Goal: Task Accomplishment & Management: Use online tool/utility

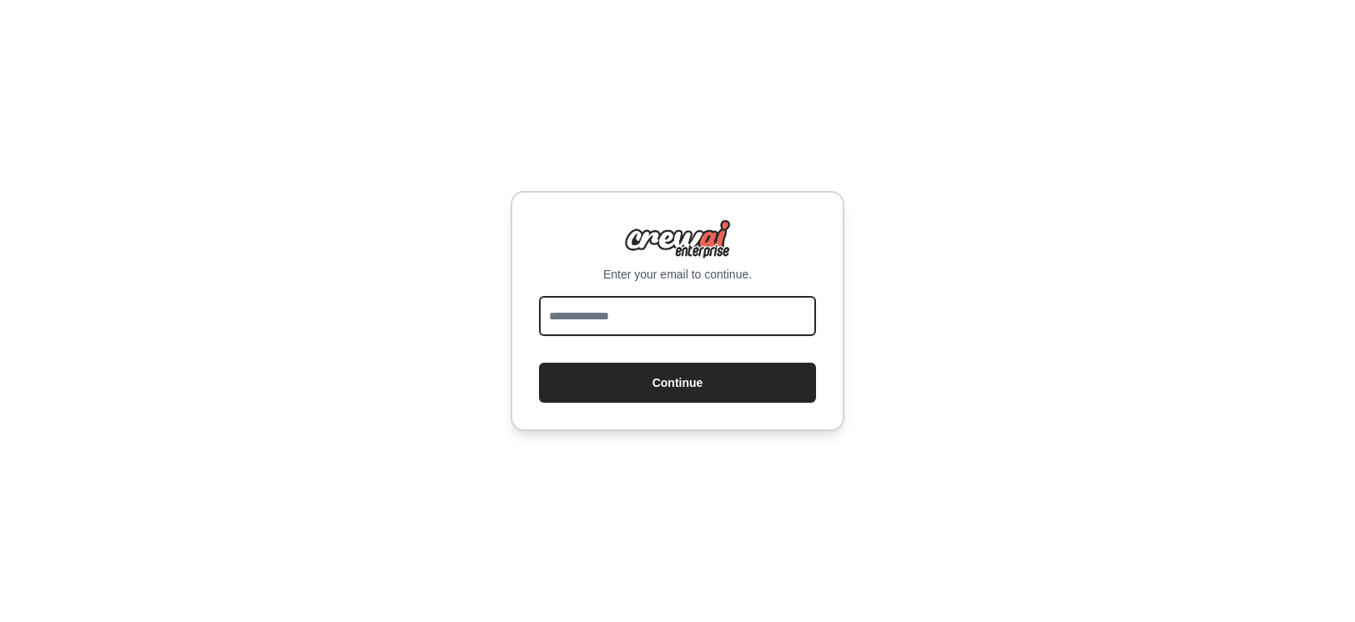
click at [596, 309] on input "email" at bounding box center [677, 316] width 277 height 40
type input "**********"
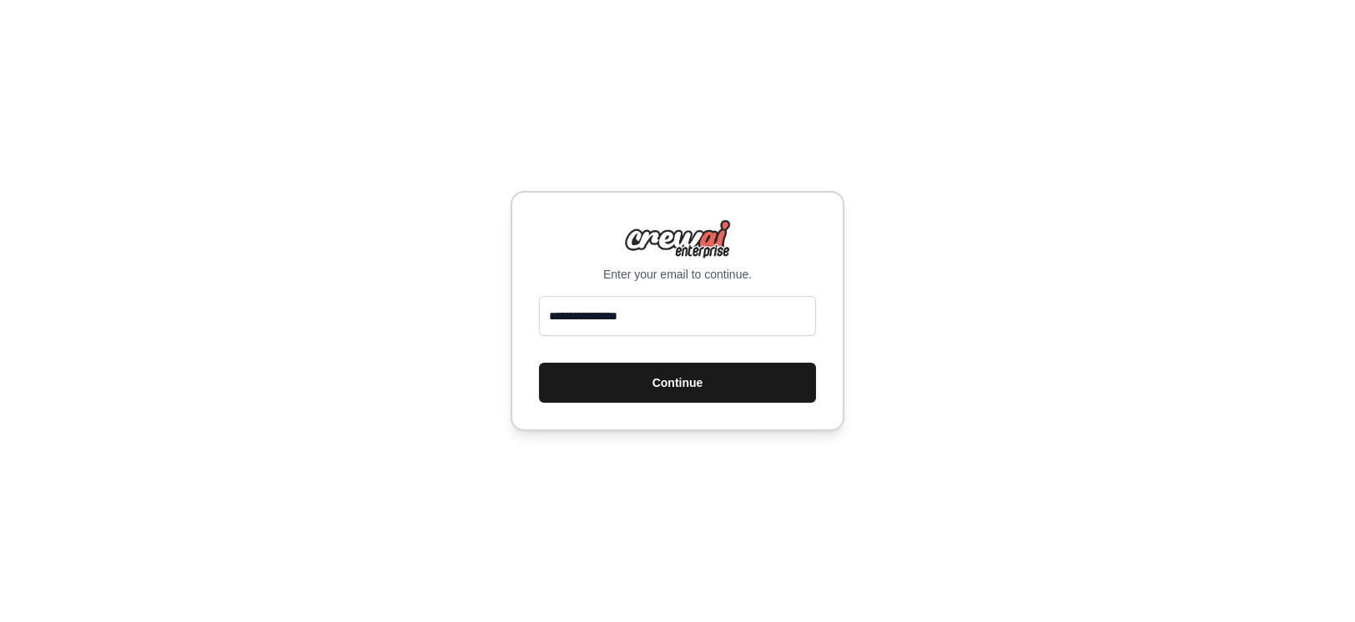
click at [657, 375] on button "Continue" at bounding box center [677, 383] width 277 height 40
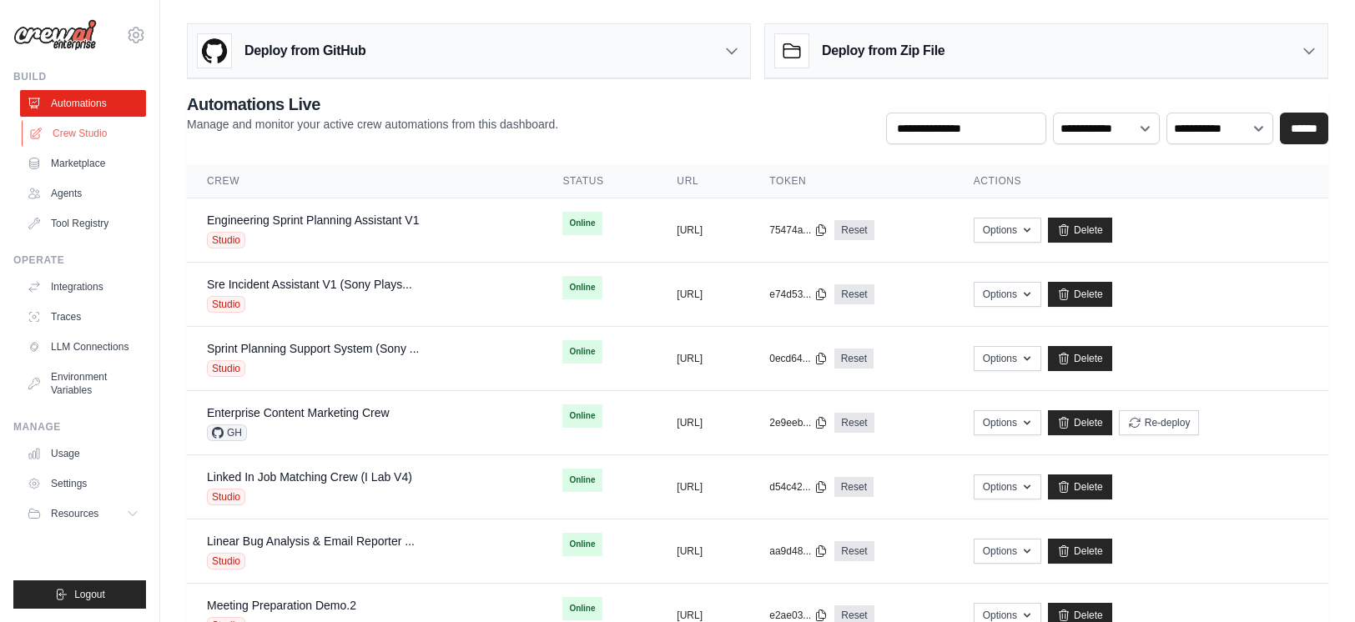
click at [72, 133] on link "Crew Studio" at bounding box center [85, 133] width 126 height 27
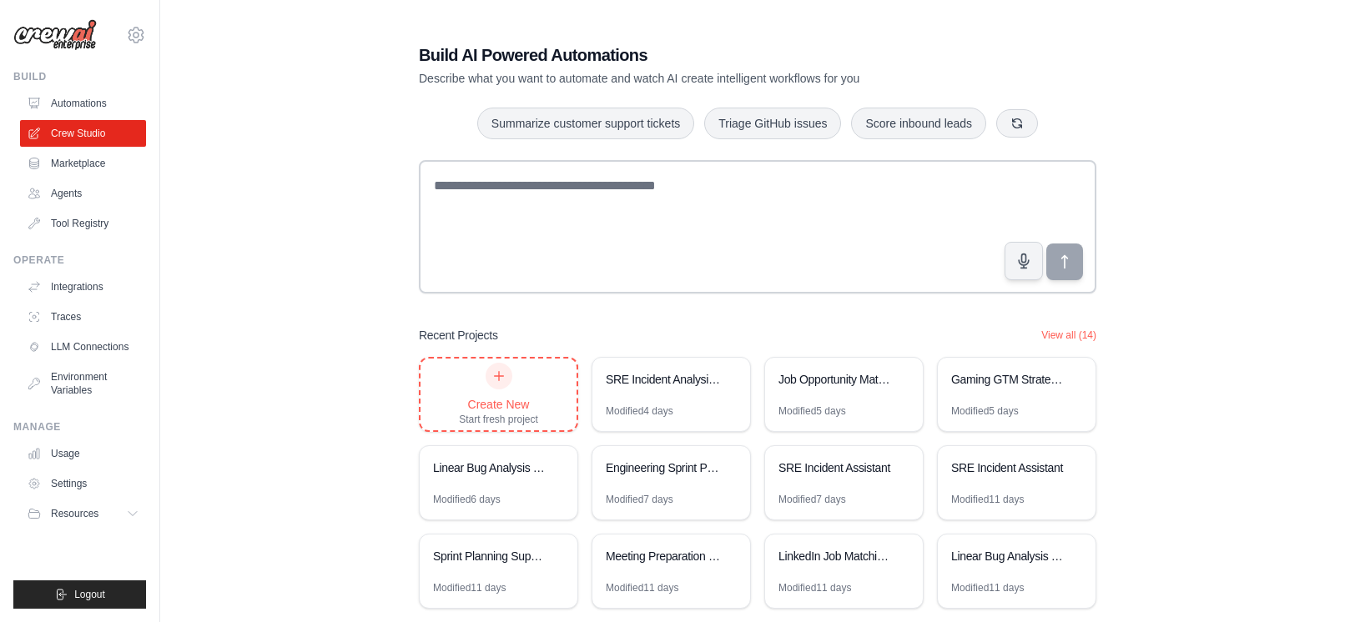
click at [484, 396] on div "Create New" at bounding box center [498, 404] width 79 height 17
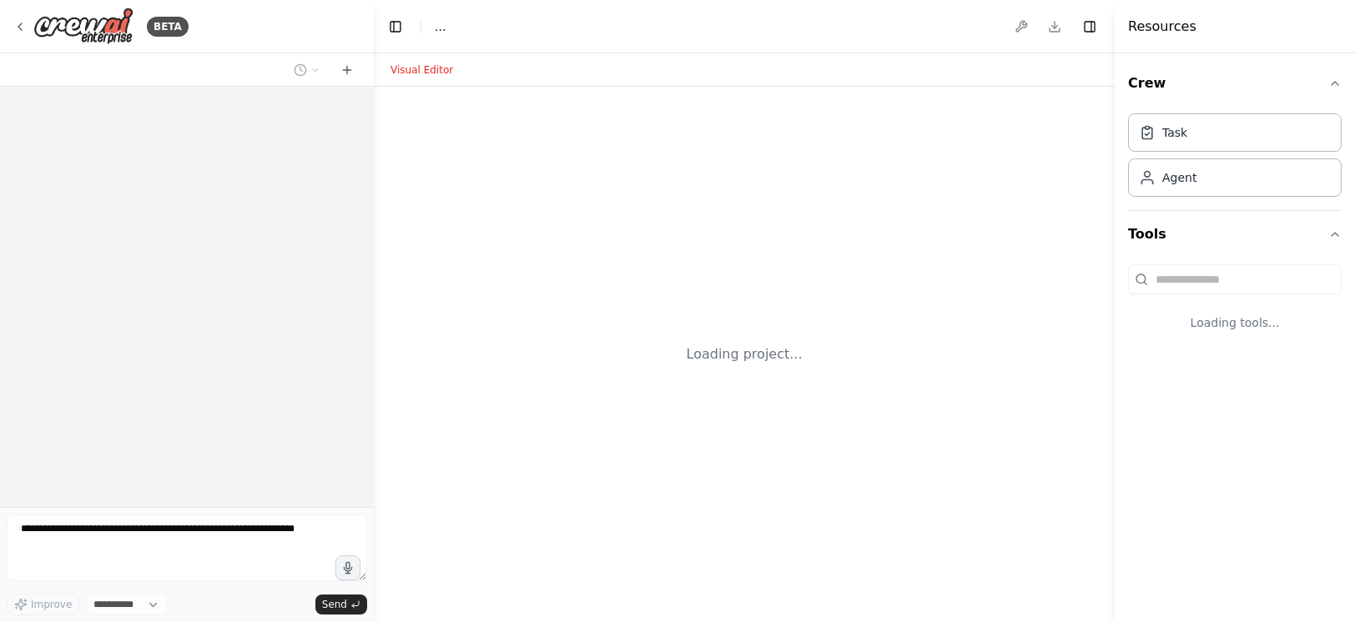
select select "****"
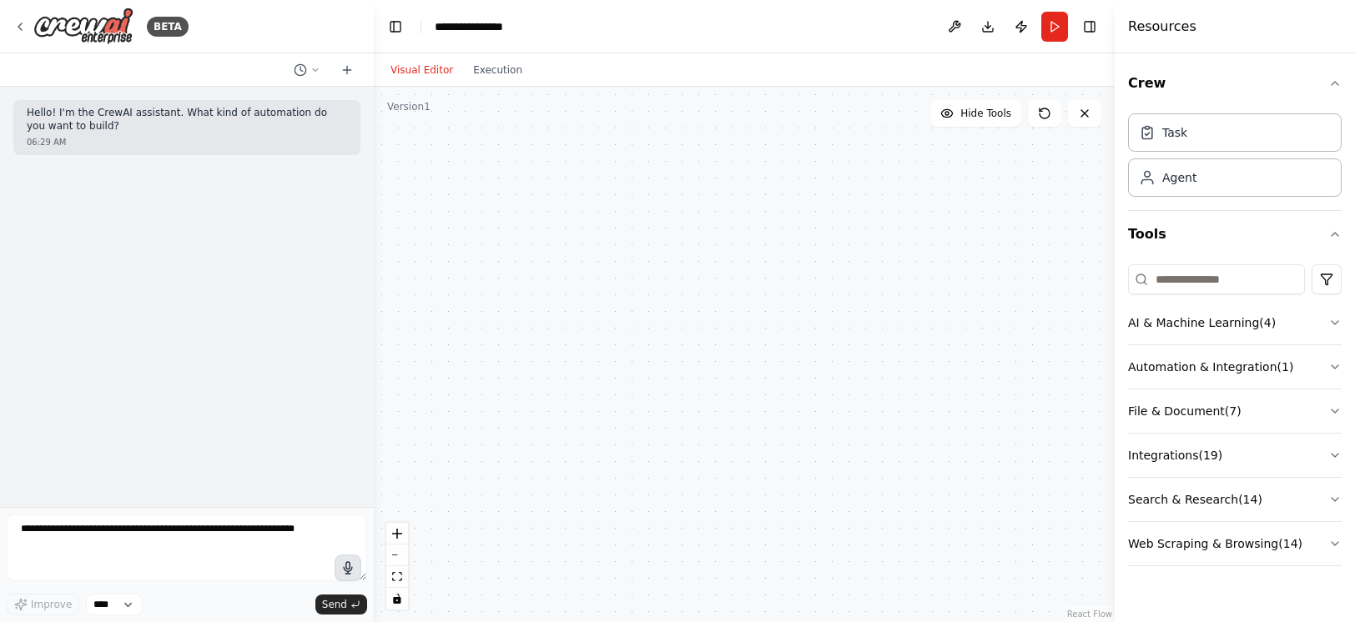
click at [357, 567] on button "button" at bounding box center [348, 568] width 27 height 27
click at [351, 569] on circle "button" at bounding box center [348, 568] width 12 height 12
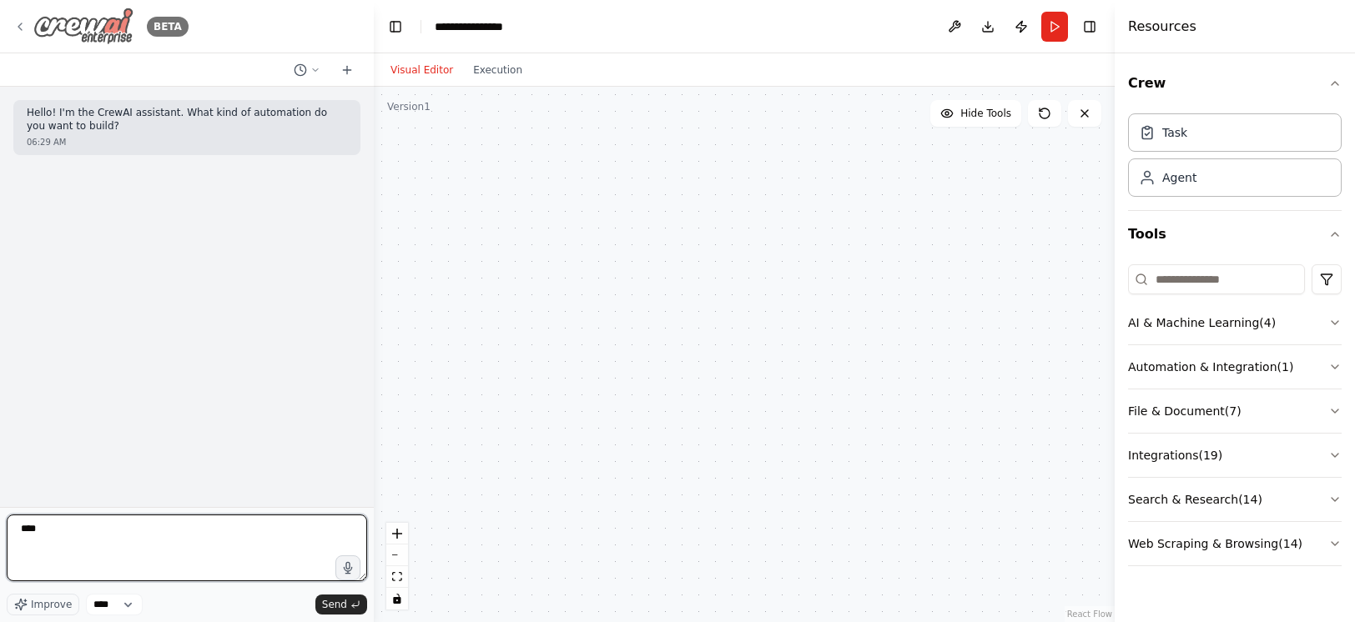
click at [61, 28] on img at bounding box center [83, 27] width 100 height 38
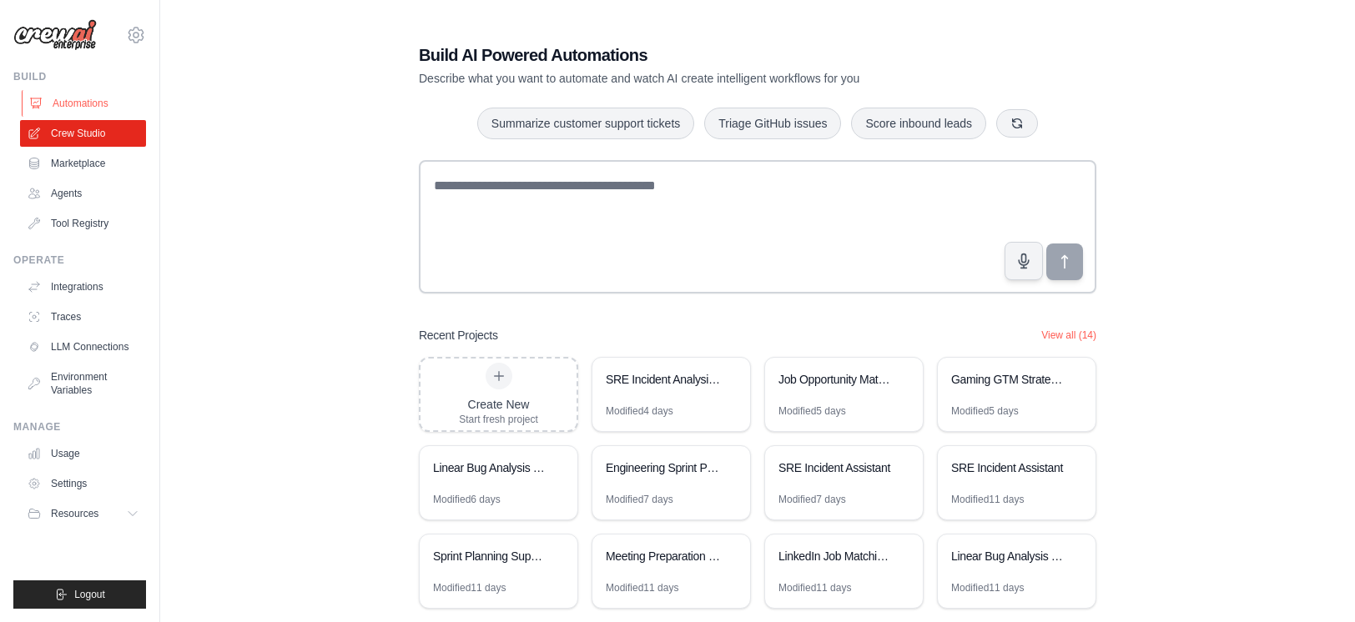
click at [97, 103] on link "Automations" at bounding box center [85, 103] width 126 height 27
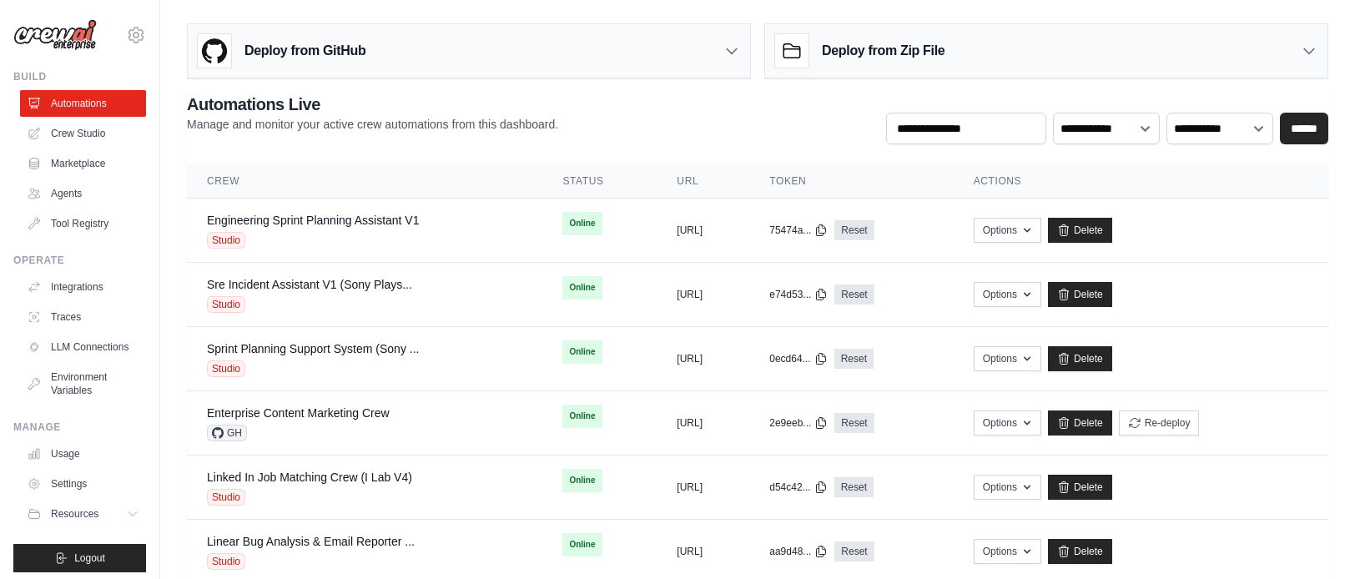
click at [723, 51] on icon at bounding box center [731, 51] width 17 height 17
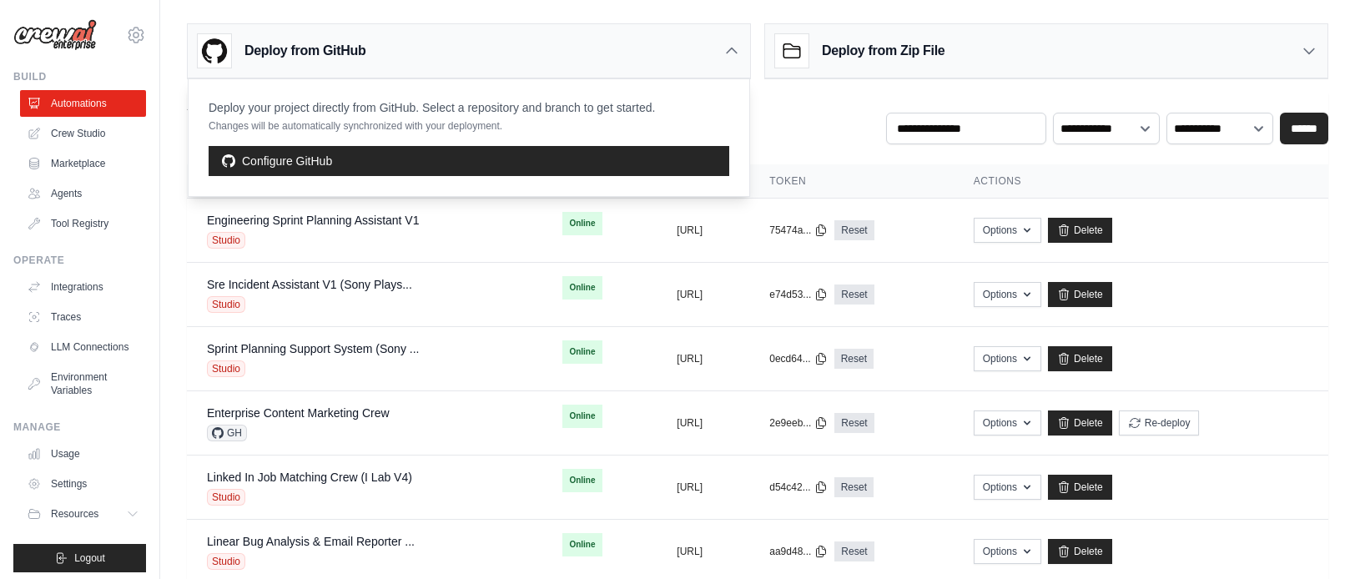
click at [723, 50] on icon at bounding box center [731, 51] width 17 height 17
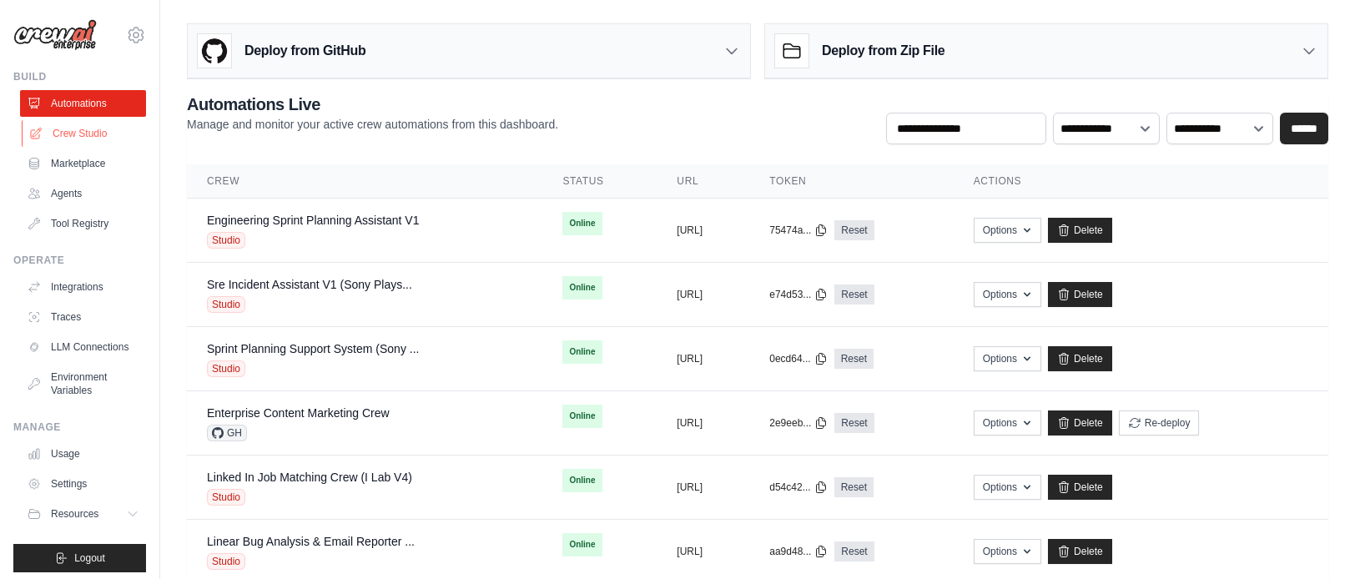
click at [88, 132] on link "Crew Studio" at bounding box center [85, 133] width 126 height 27
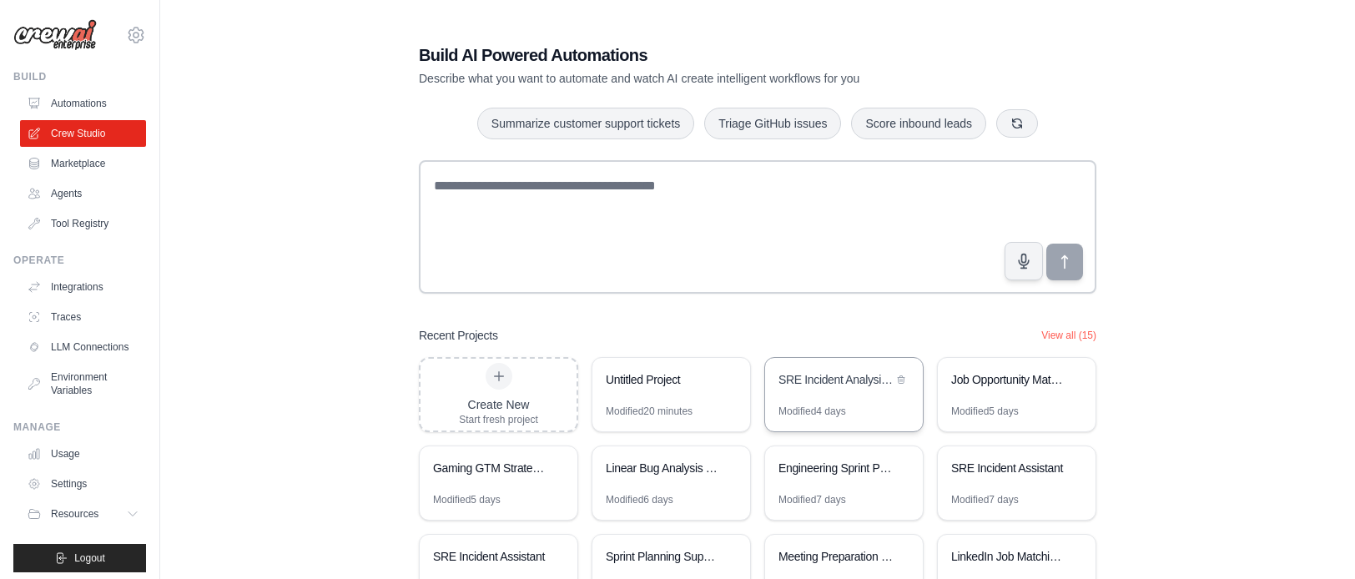
click at [821, 395] on div "SRE Incident Analysis Assistant" at bounding box center [844, 381] width 158 height 47
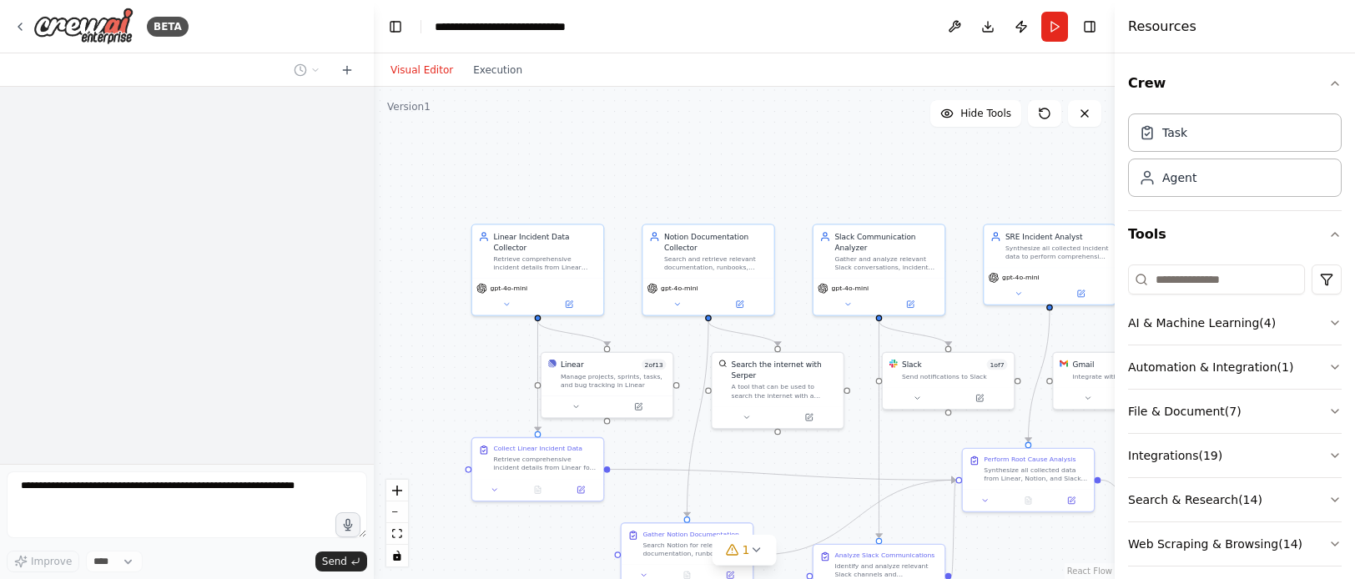
scroll to position [1223, 0]
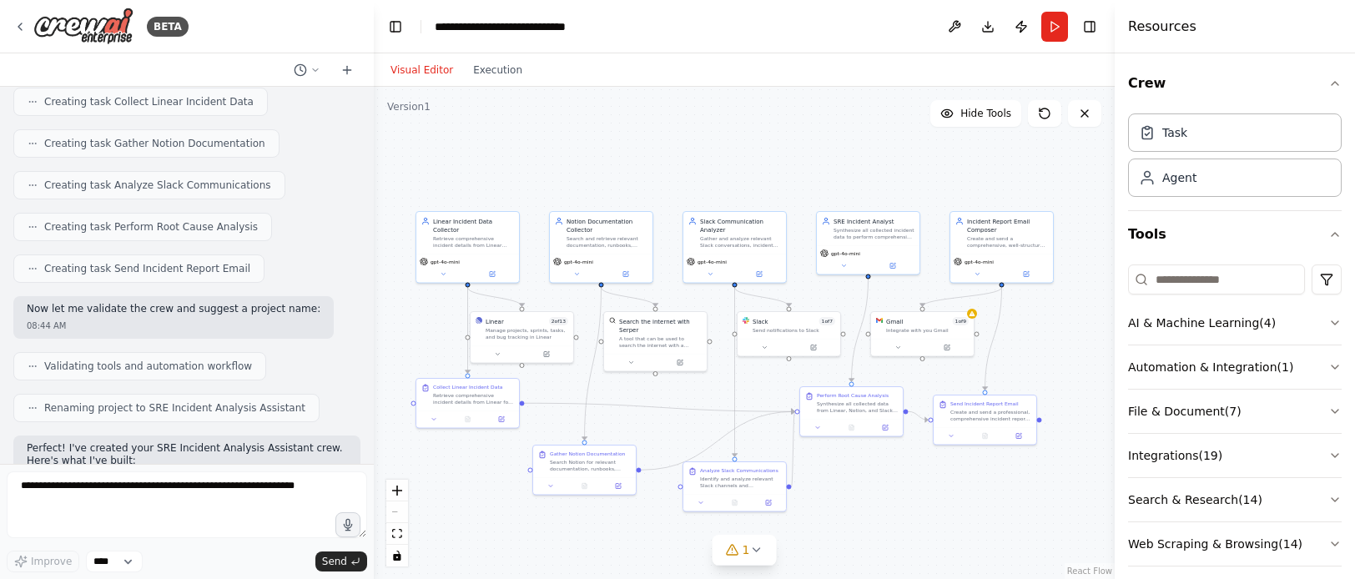
drag, startPoint x: 573, startPoint y: 162, endPoint x: 512, endPoint y: 127, distance: 70.3
click at [512, 127] on div ".deletable-edge-delete-btn { width: 20px; height: 20px; border: 0px solid #ffff…" at bounding box center [744, 333] width 741 height 492
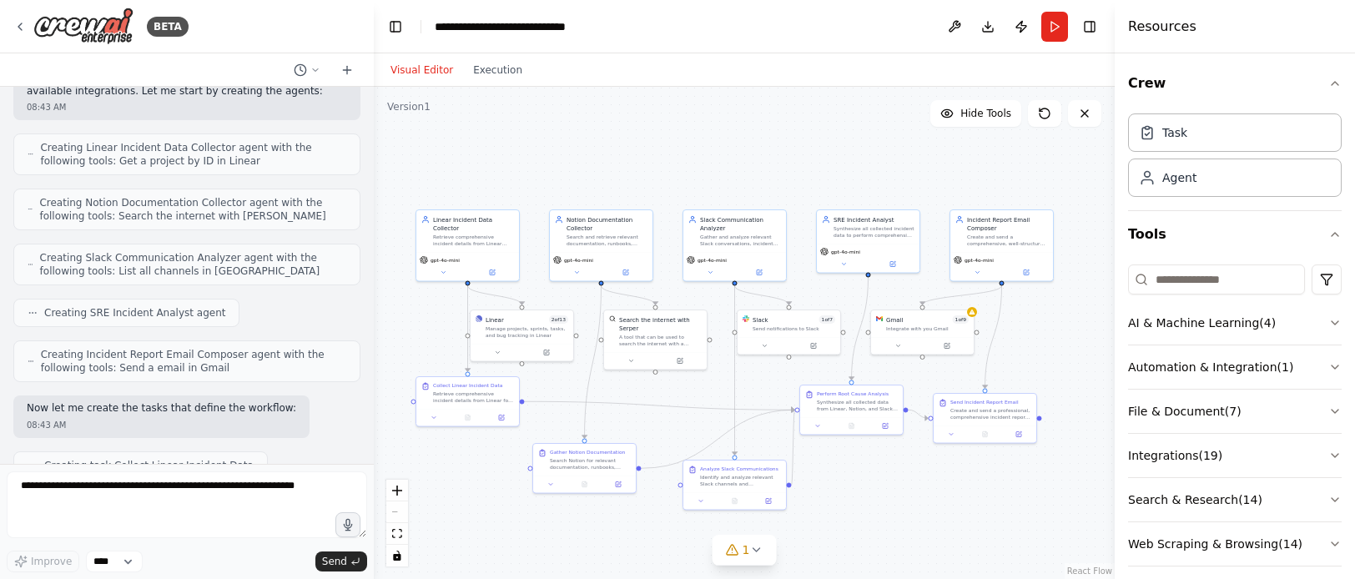
scroll to position [0, 0]
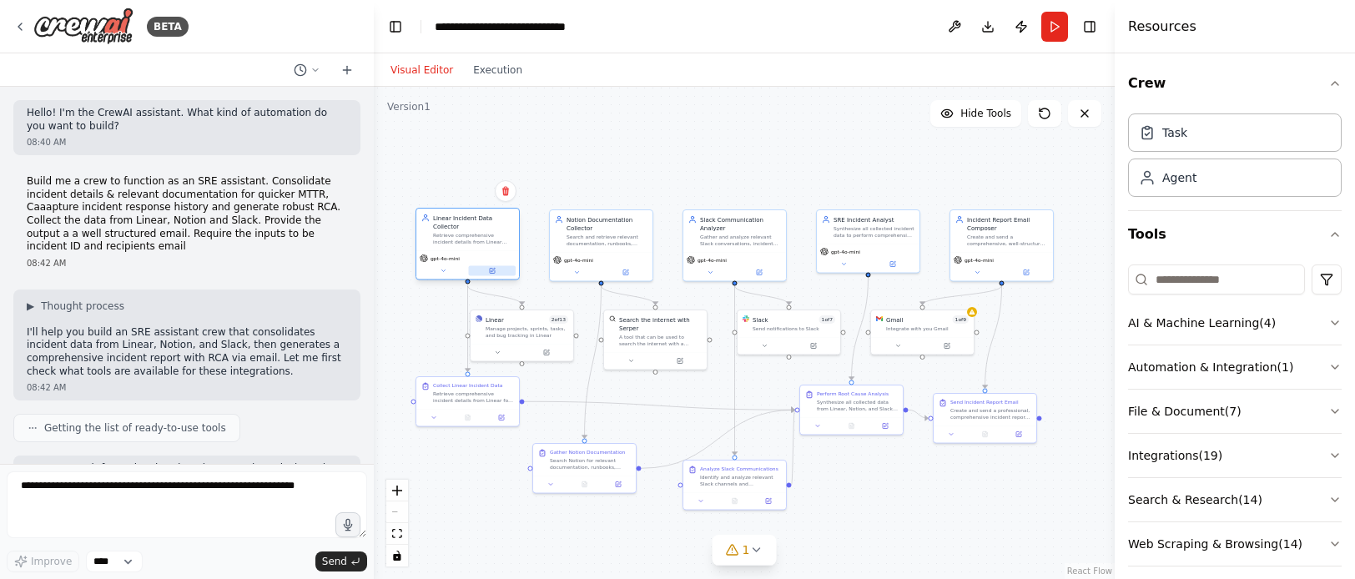
click at [492, 273] on icon at bounding box center [492, 271] width 5 height 5
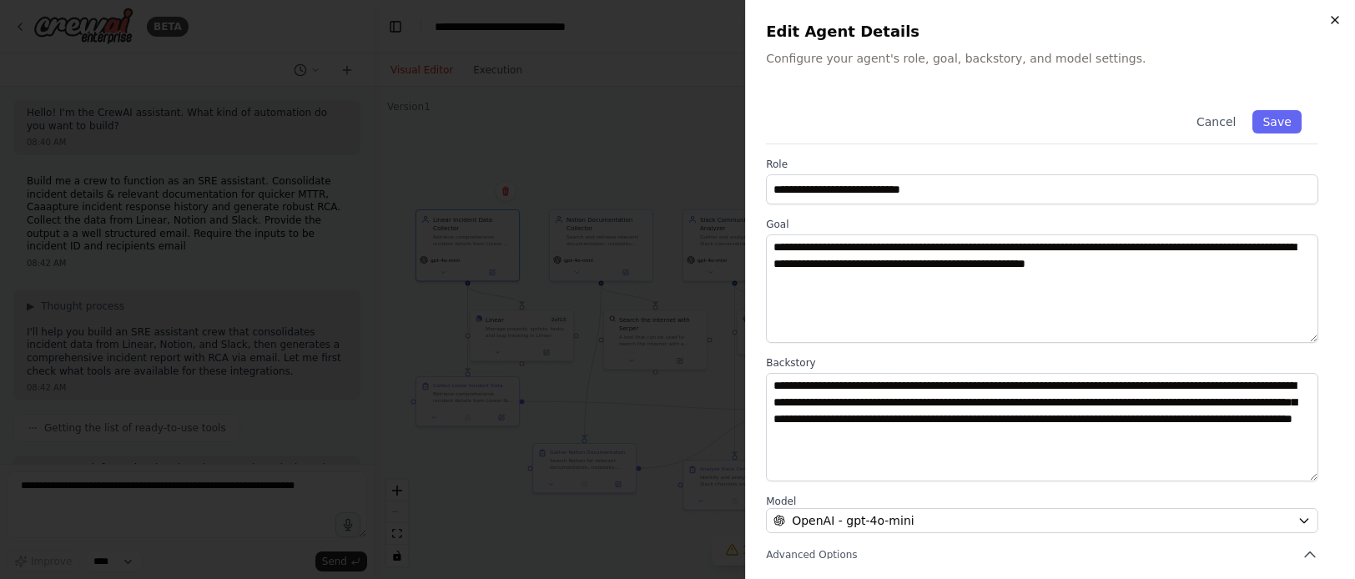
click at [1337, 19] on icon "button" at bounding box center [1334, 19] width 13 height 13
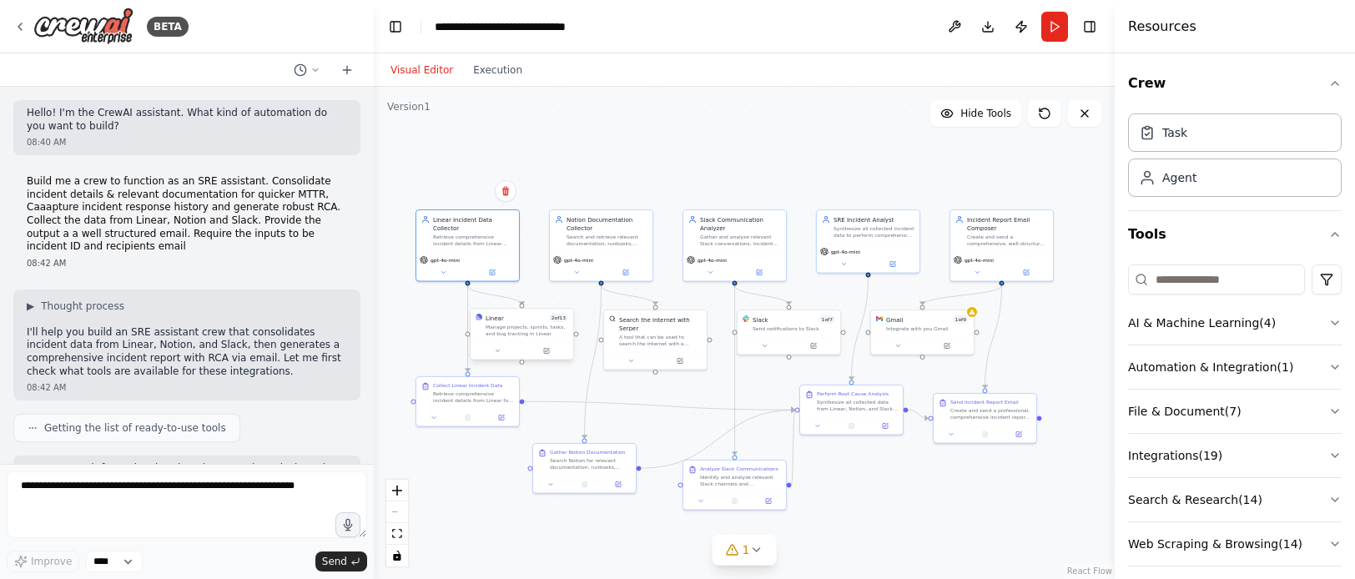
click at [551, 356] on div at bounding box center [522, 351] width 103 height 18
click at [551, 350] on button at bounding box center [551, 351] width 48 height 10
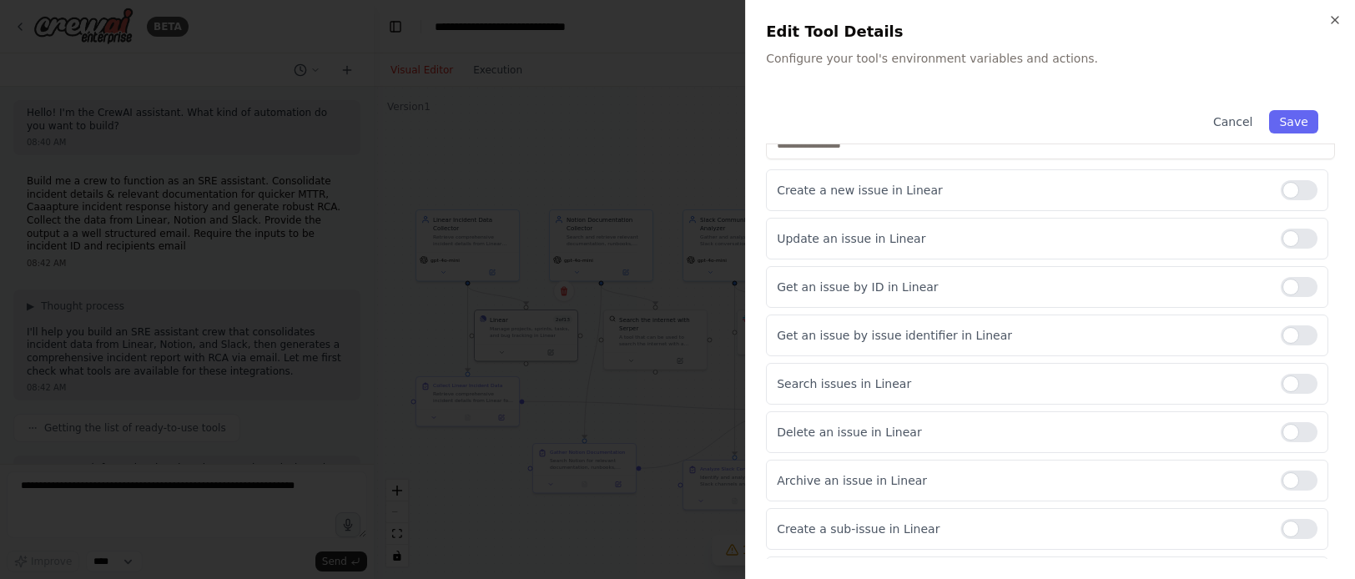
scroll to position [390, 0]
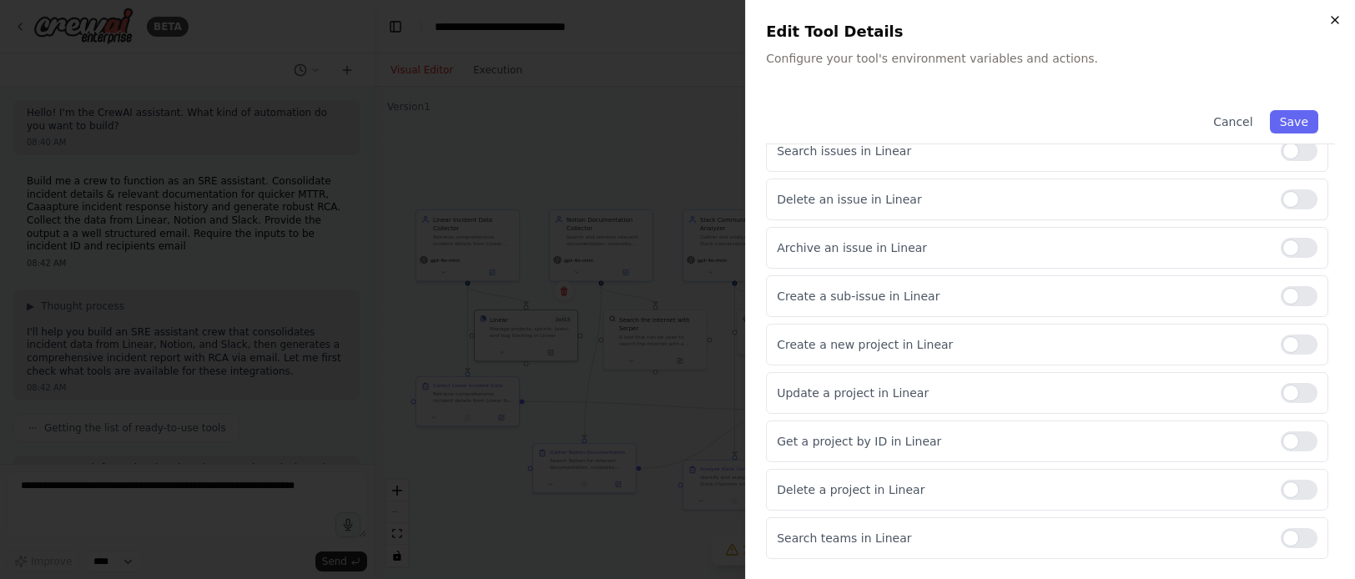
click at [1333, 18] on icon "button" at bounding box center [1334, 19] width 13 height 13
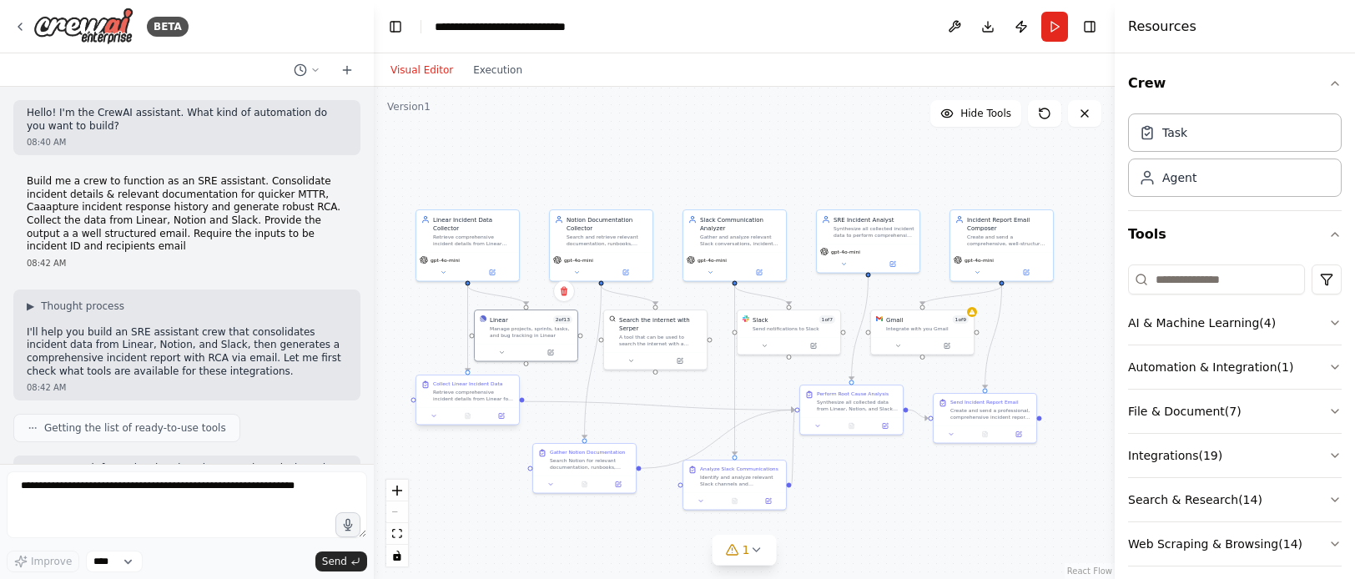
click at [506, 421] on div at bounding box center [467, 416] width 103 height 18
click at [505, 420] on button at bounding box center [501, 416] width 28 height 10
click at [503, 420] on button at bounding box center [501, 416] width 28 height 10
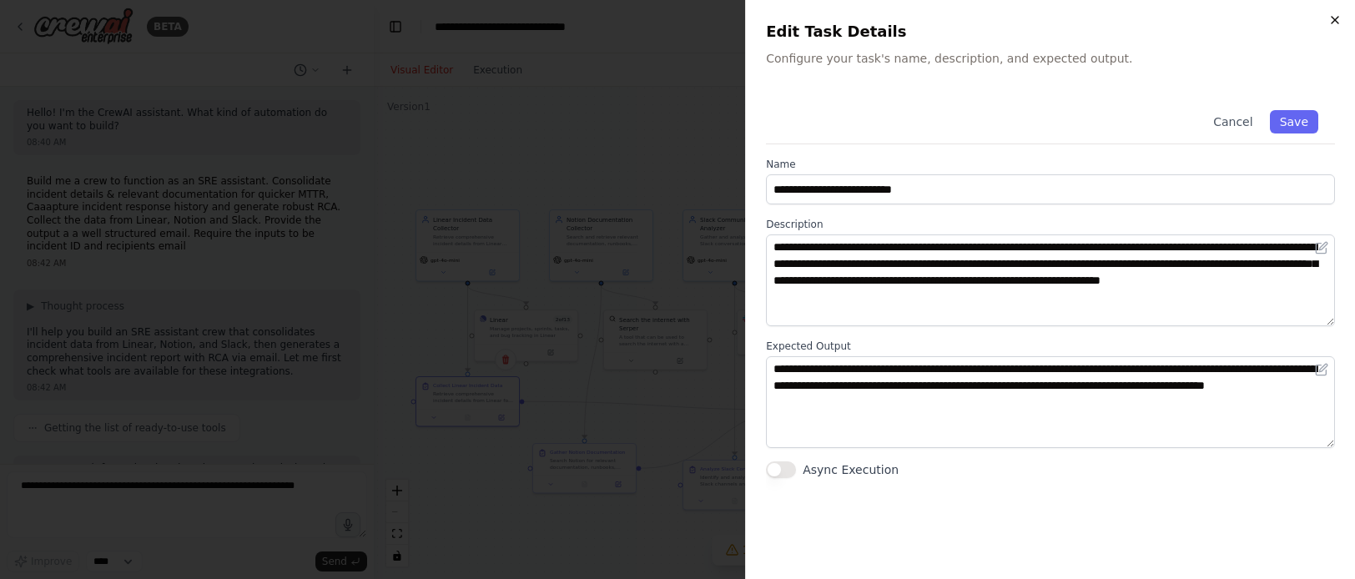
click at [1333, 20] on icon "button" at bounding box center [1334, 19] width 13 height 13
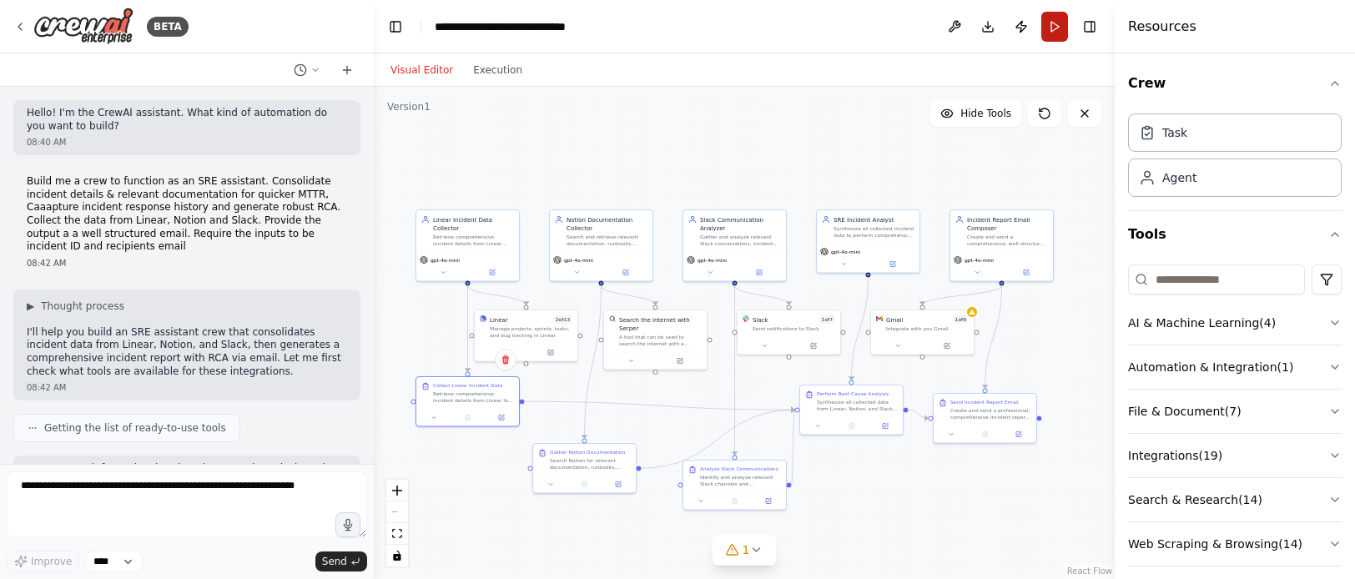
click at [1055, 33] on button "Run" at bounding box center [1054, 27] width 27 height 30
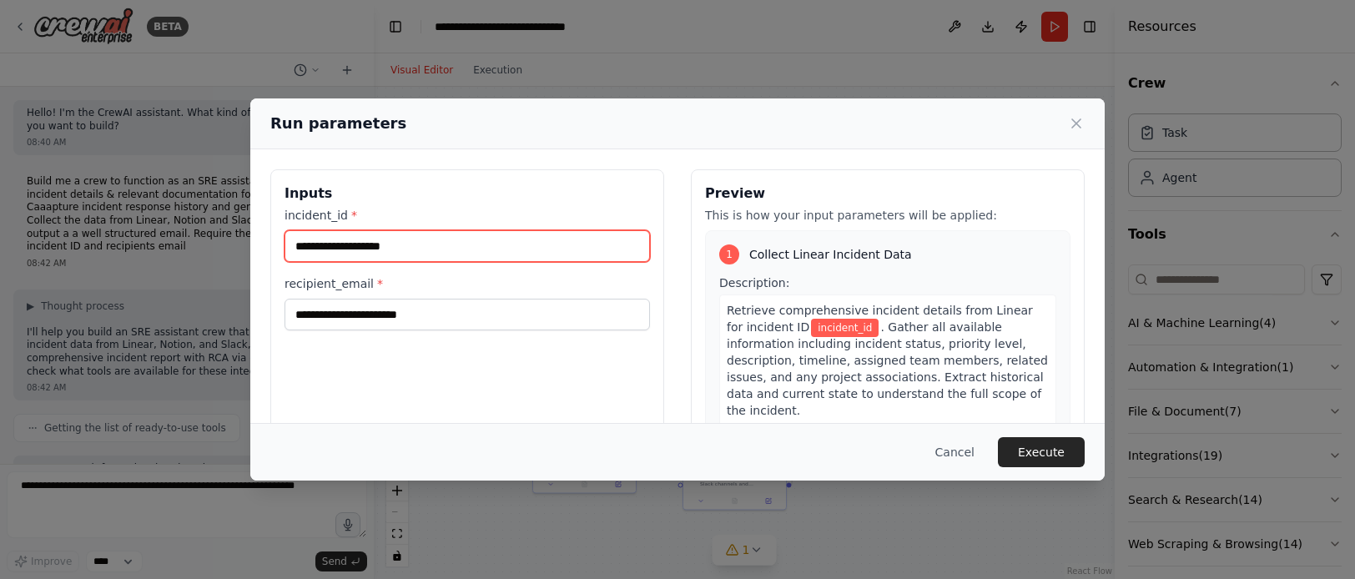
click at [340, 249] on input "incident_id *" at bounding box center [467, 246] width 365 height 32
type input "*******"
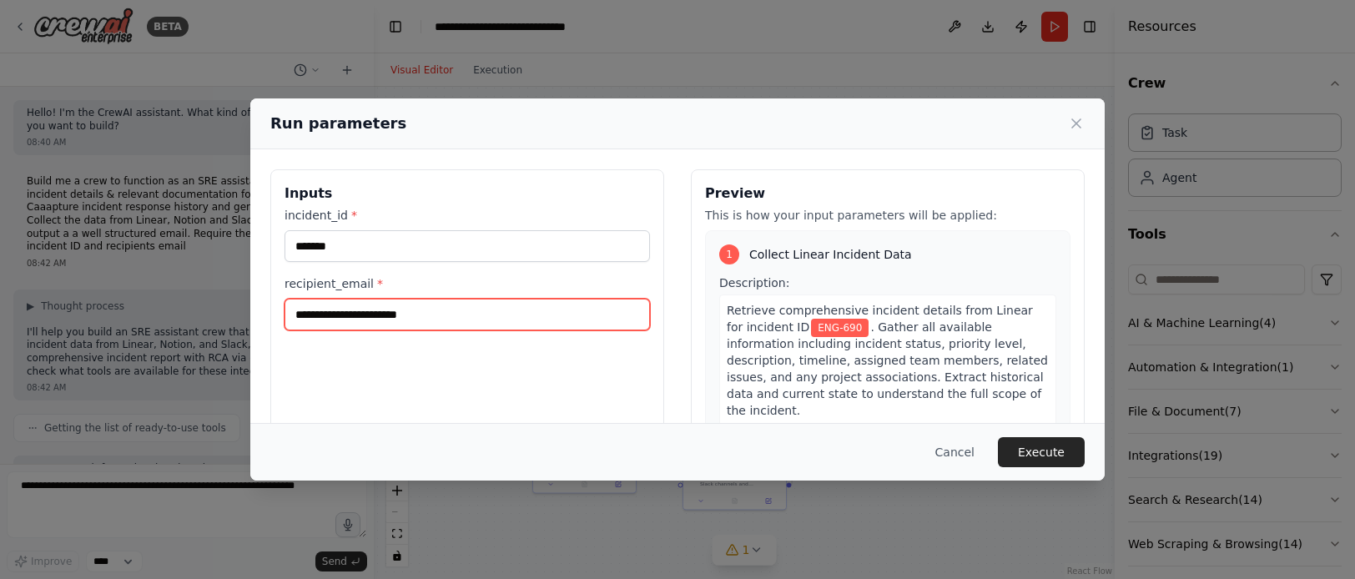
click at [375, 320] on input "recipient_email *" at bounding box center [467, 315] width 365 height 32
type input "**********"
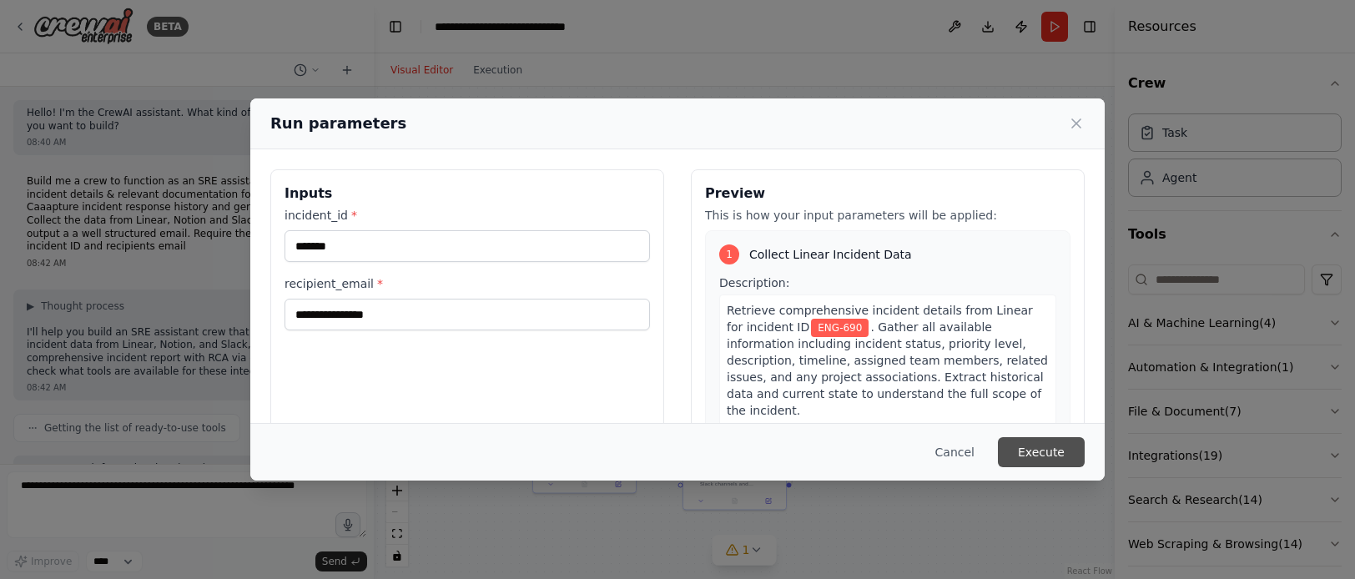
click at [1029, 452] on button "Execute" at bounding box center [1041, 452] width 87 height 30
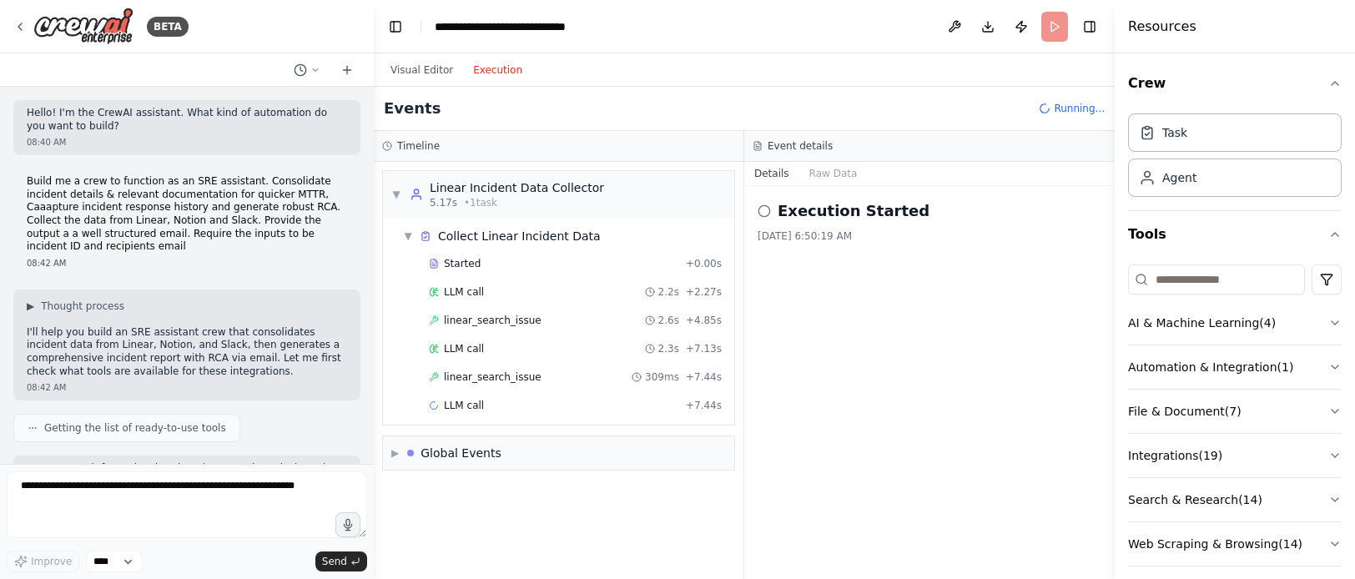
click at [500, 73] on button "Execution" at bounding box center [497, 70] width 69 height 20
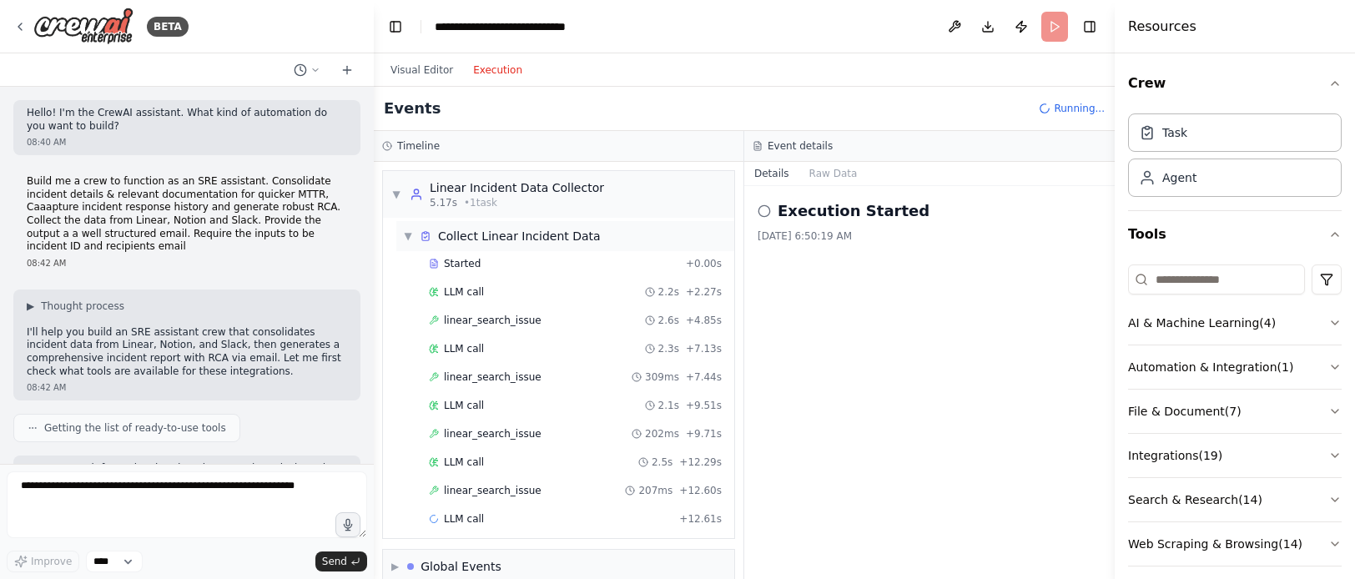
scroll to position [23, 0]
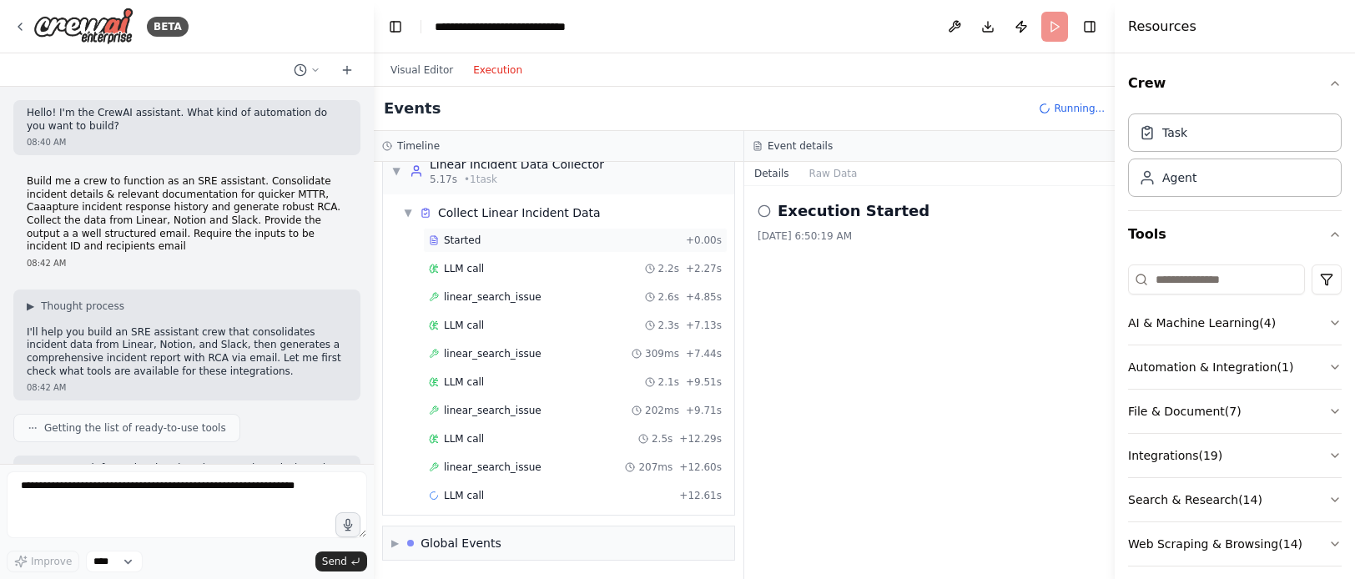
click at [500, 242] on div "Started + 0.00s LLM call 2.2s + 2.27s linear_search_issue 2.6s + 4.85s LLM call…" at bounding box center [565, 370] width 338 height 284
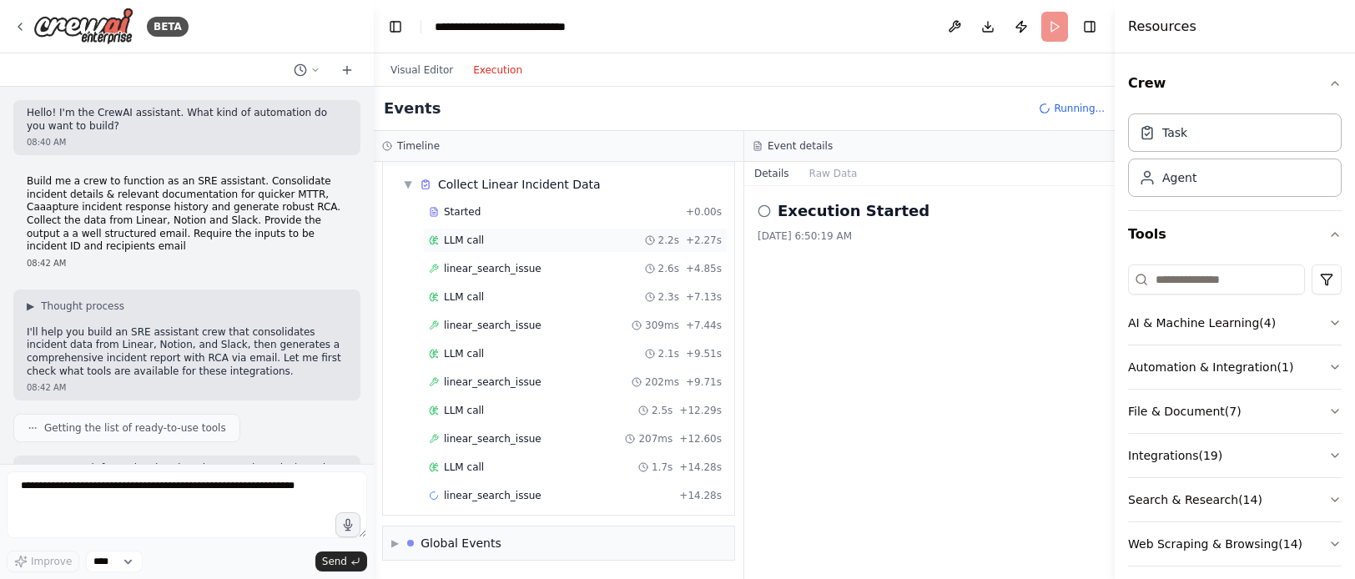
click at [496, 234] on div "LLM call 2.2s + 2.27s" at bounding box center [575, 240] width 293 height 13
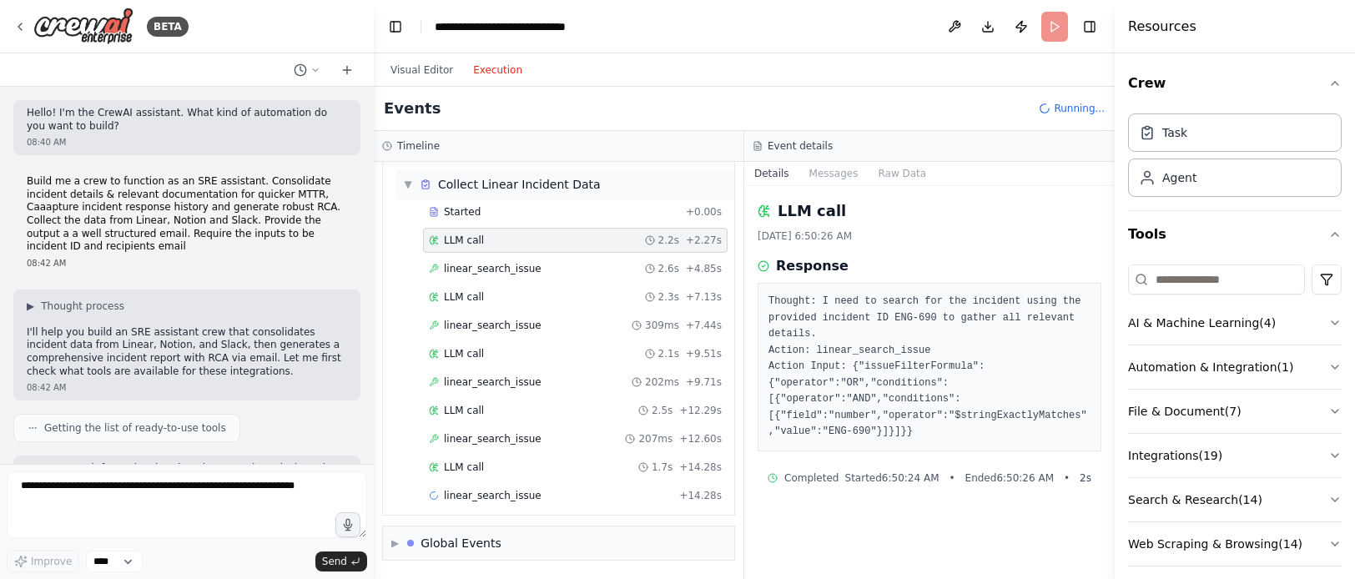
click at [496, 179] on div "Collect Linear Incident Data" at bounding box center [519, 184] width 163 height 17
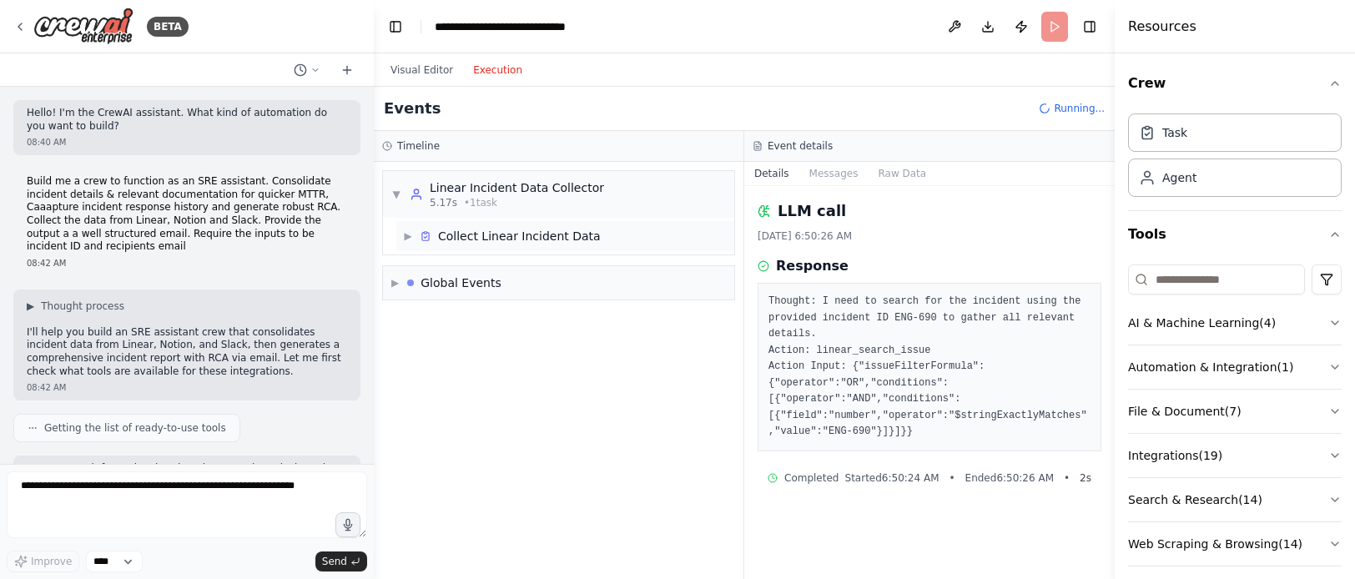
scroll to position [0, 0]
click at [403, 193] on div "▼ Linear Incident Data Collector 5.17s • 1 task" at bounding box center [497, 194] width 213 height 30
click at [474, 194] on div "Linear Incident Data Collector" at bounding box center [517, 187] width 174 height 17
click at [401, 197] on span "▶" at bounding box center [396, 194] width 10 height 13
click at [409, 240] on span "▶" at bounding box center [408, 235] width 10 height 13
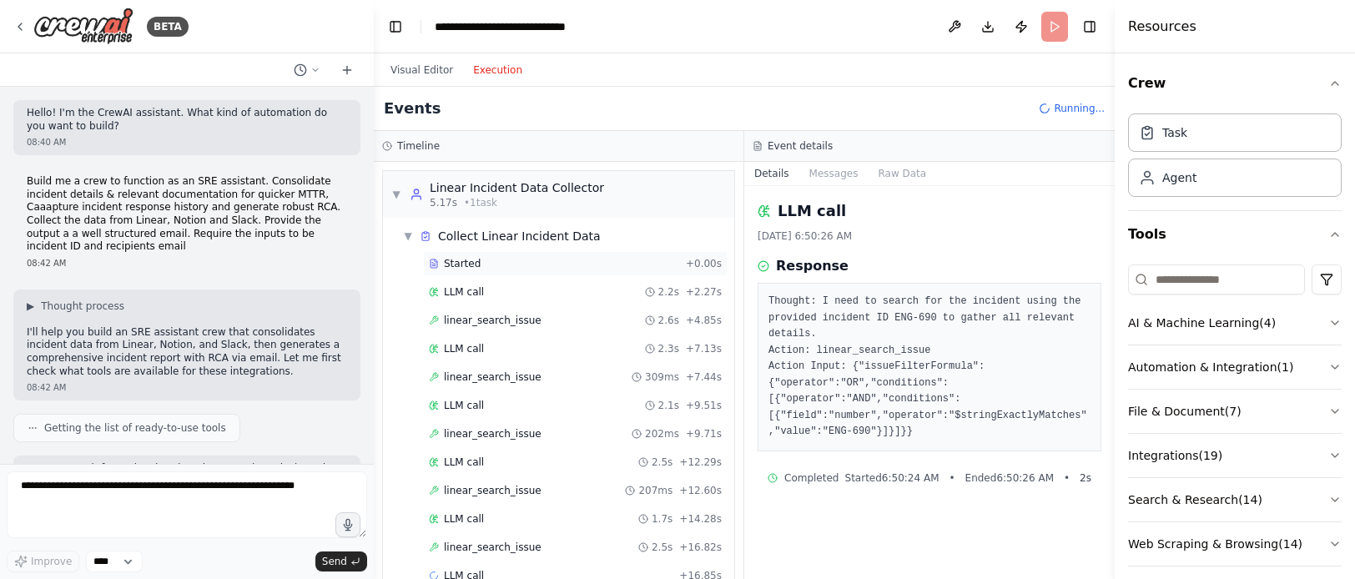
click at [507, 274] on div "Started + 0.00s" at bounding box center [575, 263] width 305 height 25
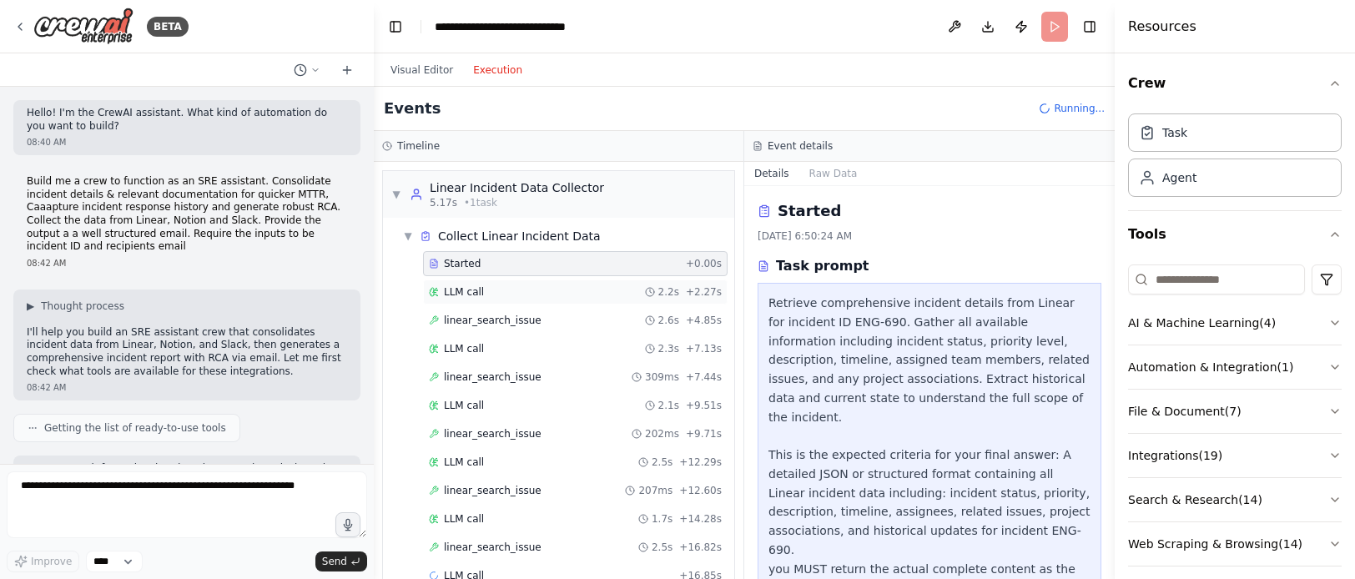
click at [507, 299] on div "LLM call 2.2s + 2.27s" at bounding box center [575, 292] width 305 height 25
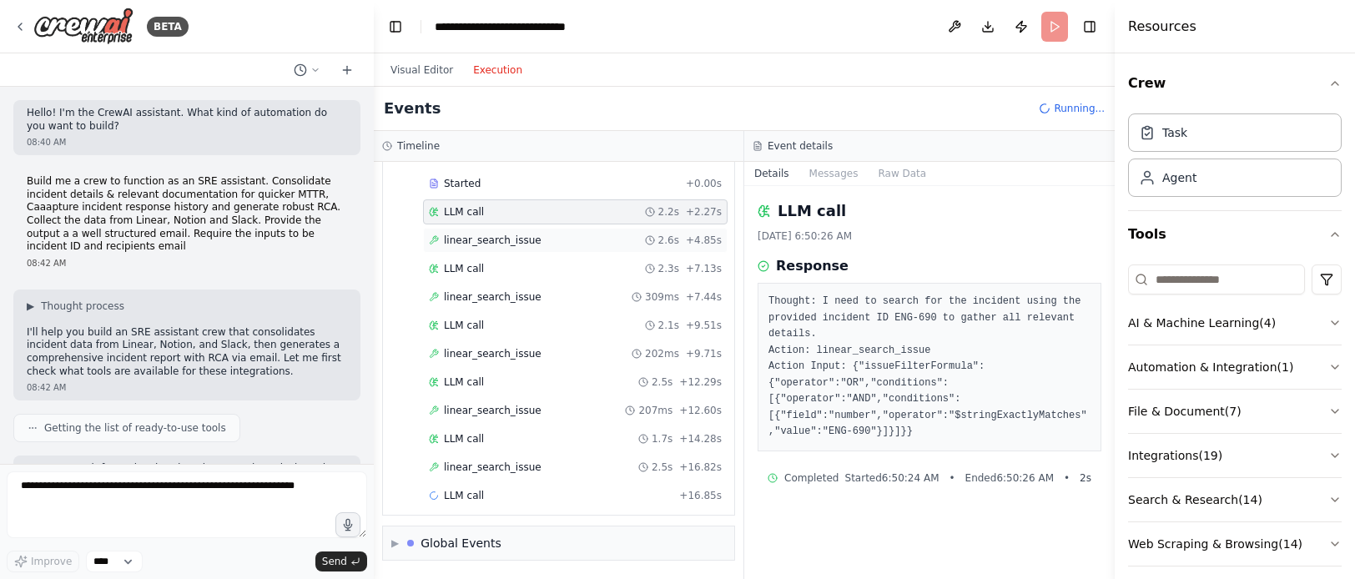
scroll to position [78, 0]
click at [499, 244] on span "linear_search_issue" at bounding box center [493, 241] width 98 height 13
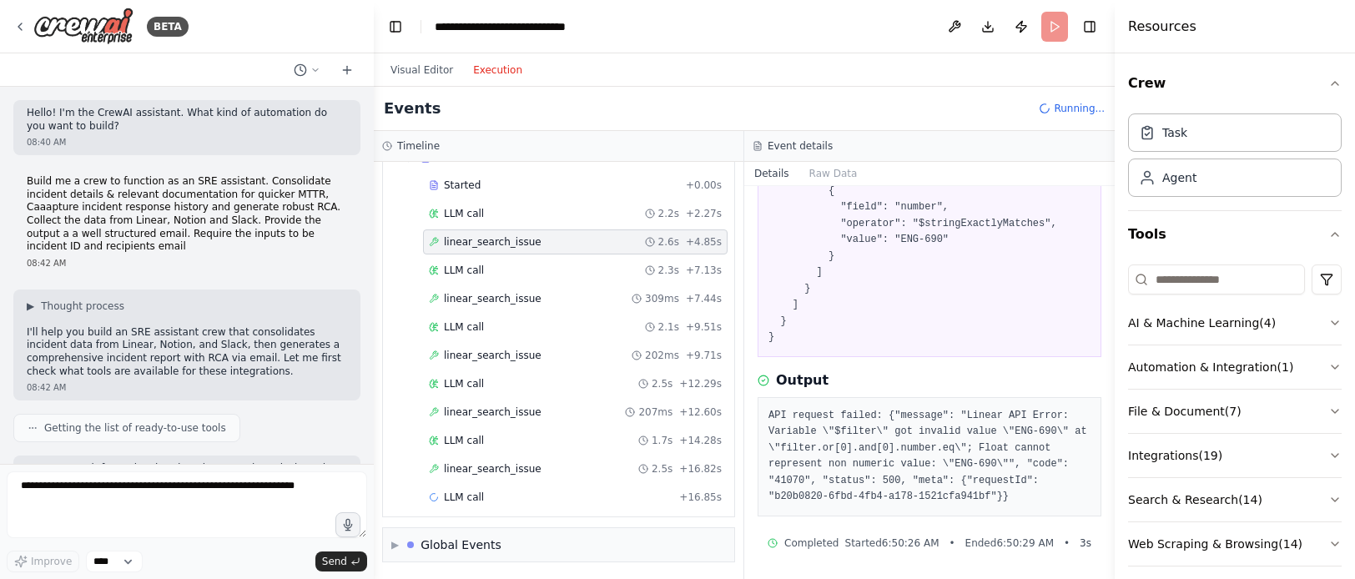
scroll to position [223, 0]
click at [532, 266] on div "LLM call 2.3s + 7.13s" at bounding box center [575, 270] width 293 height 13
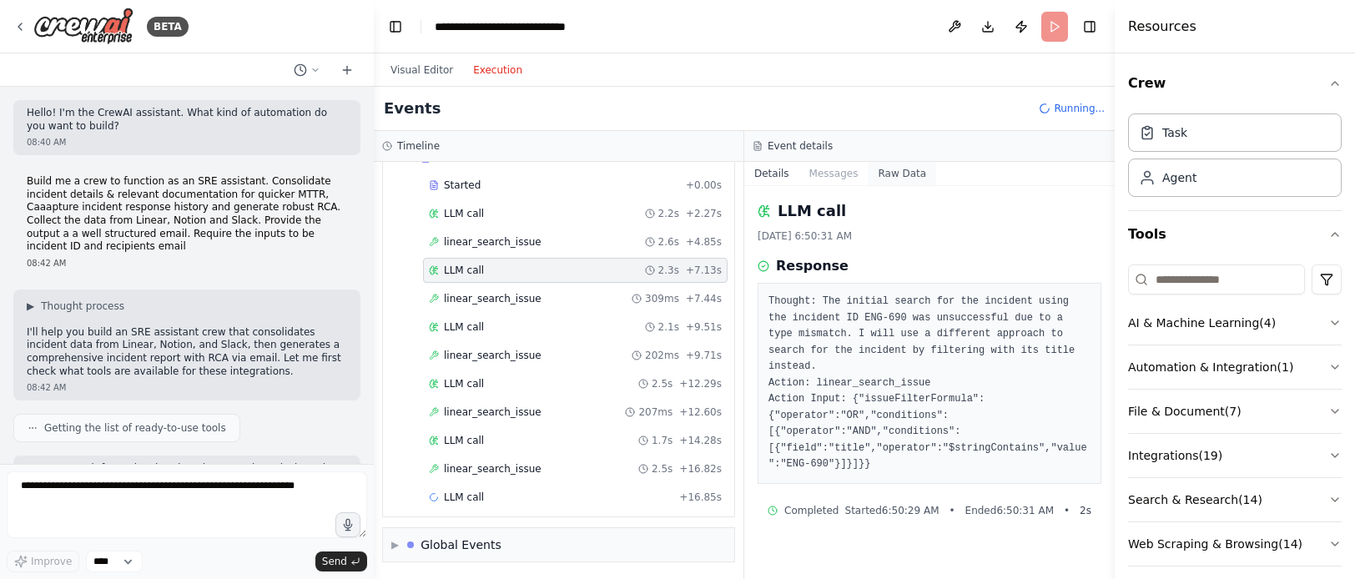
click at [903, 176] on button "Raw Data" at bounding box center [902, 173] width 68 height 23
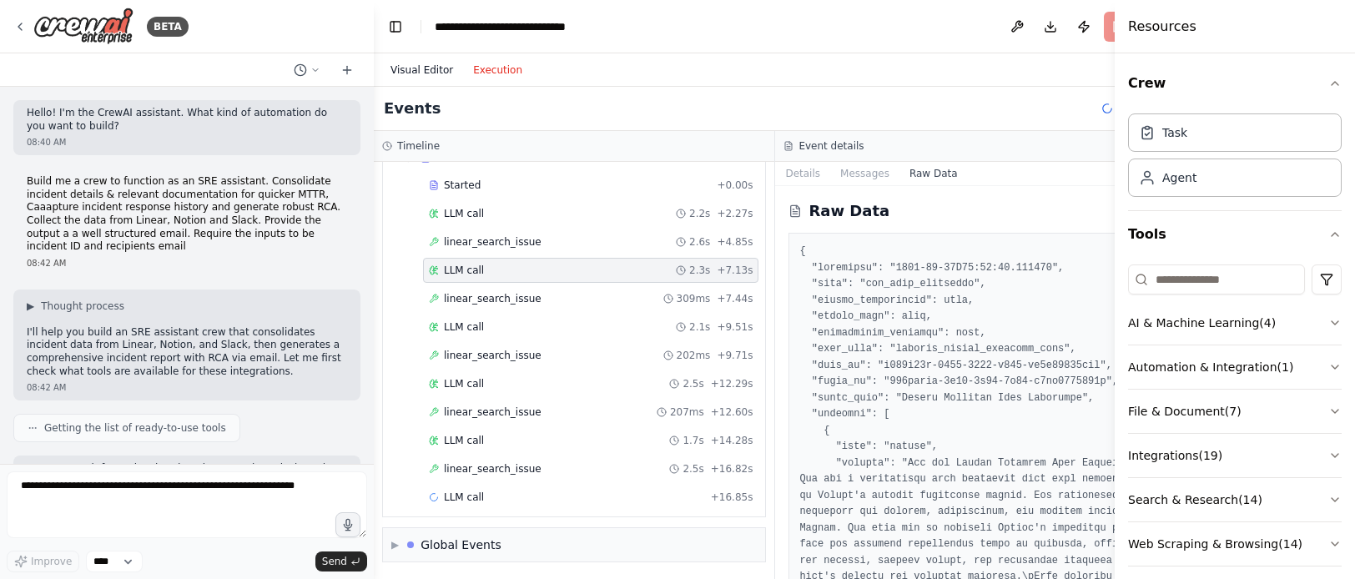
click at [419, 60] on button "Visual Editor" at bounding box center [421, 70] width 83 height 20
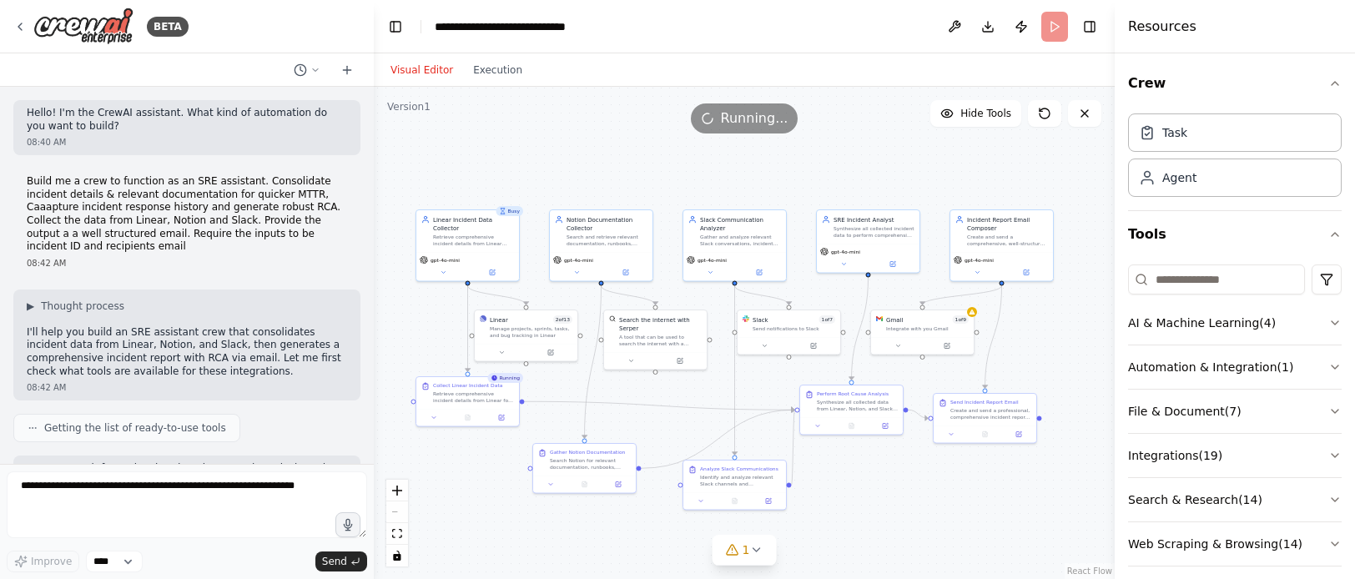
click at [8, 14] on div "BETA" at bounding box center [187, 26] width 374 height 53
click at [31, 28] on div "BETA" at bounding box center [100, 27] width 175 height 38
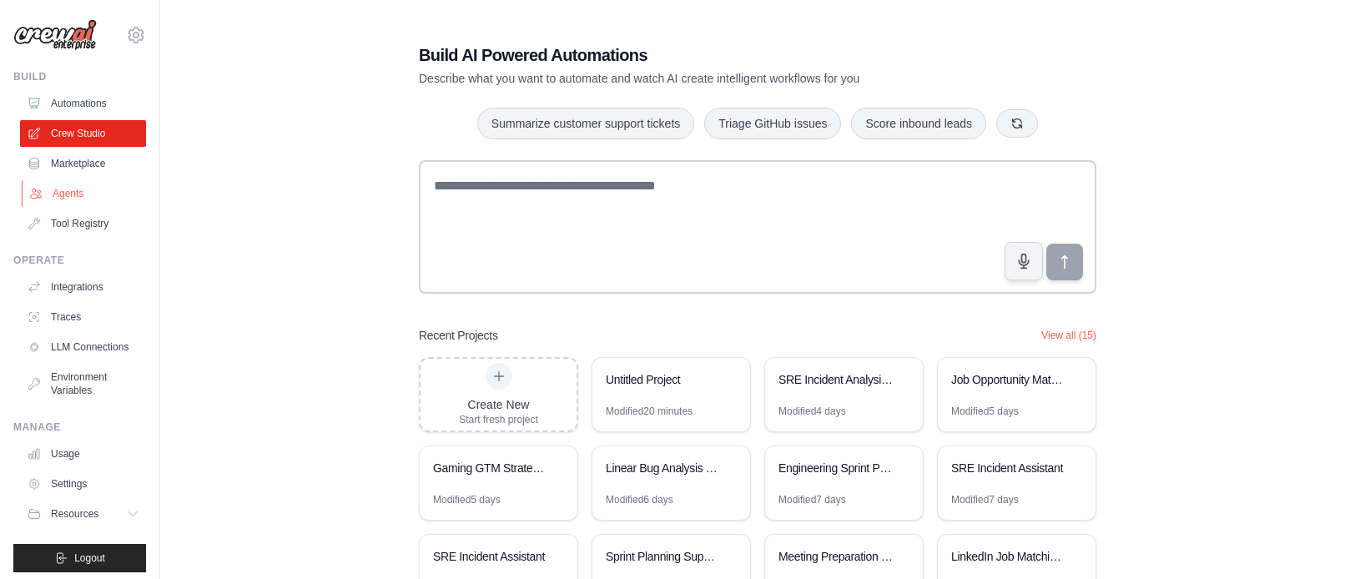
click at [75, 199] on link "Agents" at bounding box center [85, 193] width 126 height 27
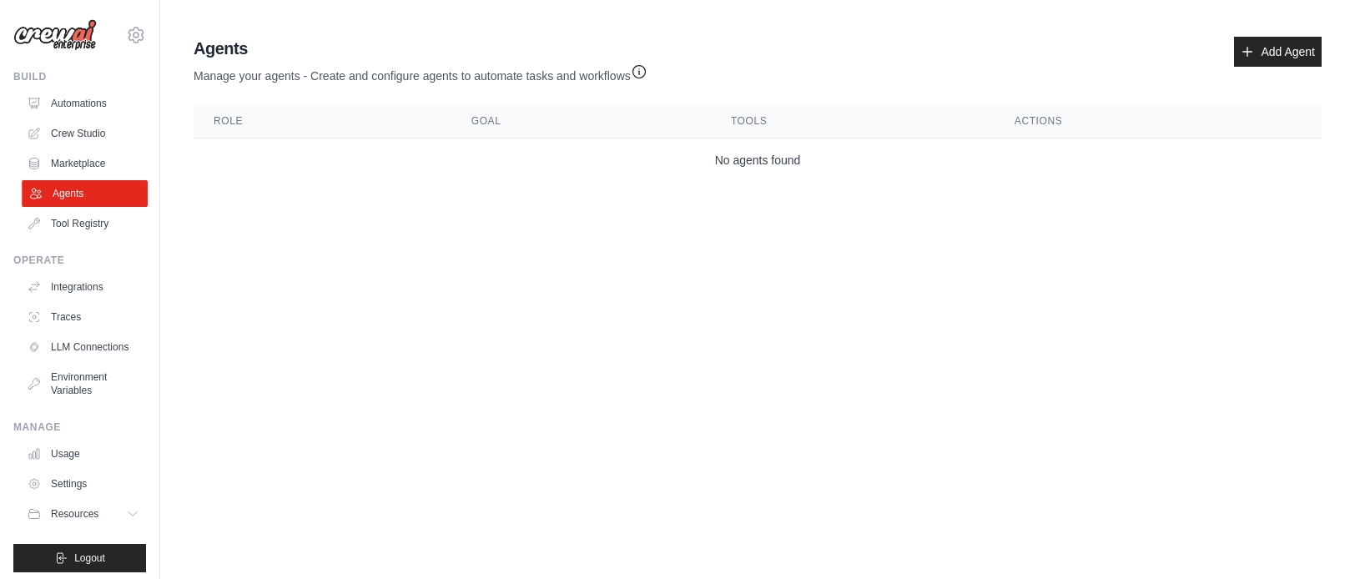
scroll to position [3, 0]
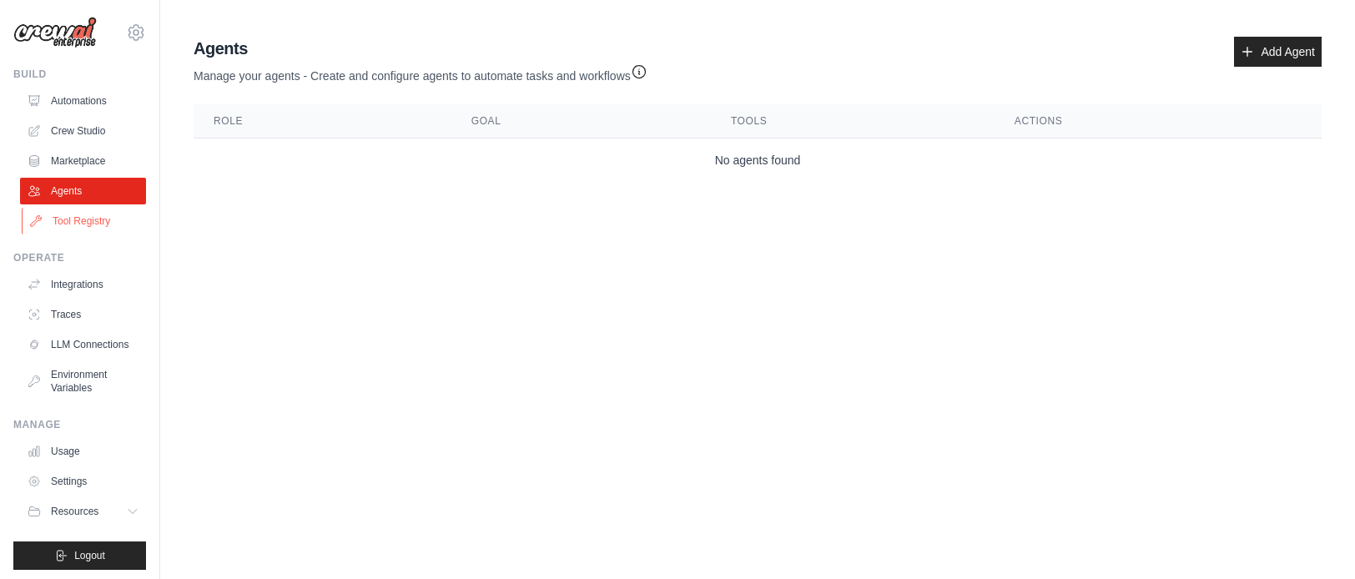
click at [94, 222] on link "Tool Registry" at bounding box center [85, 221] width 126 height 27
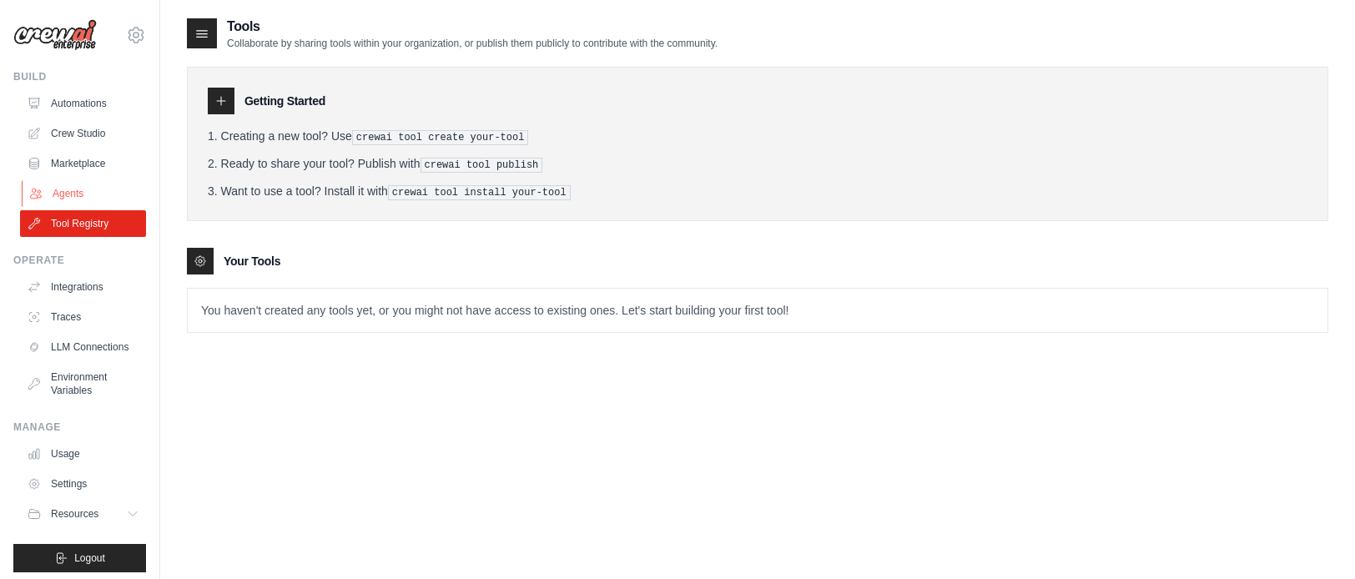
click at [88, 189] on link "Agents" at bounding box center [85, 193] width 126 height 27
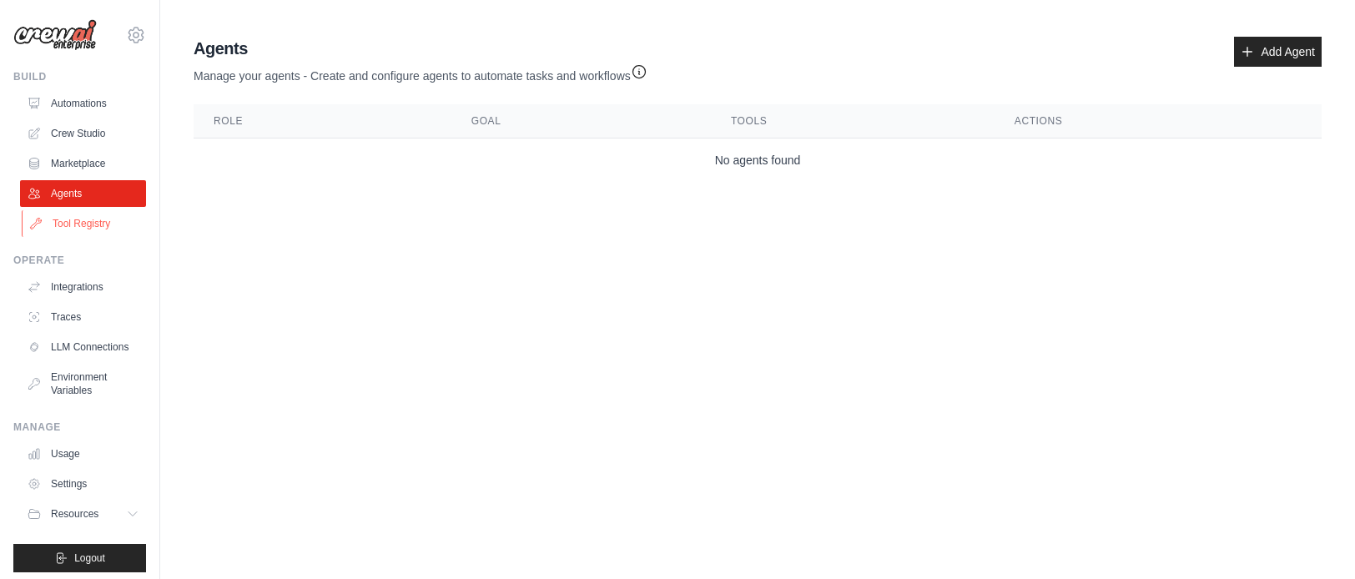
click at [90, 223] on link "Tool Registry" at bounding box center [85, 223] width 126 height 27
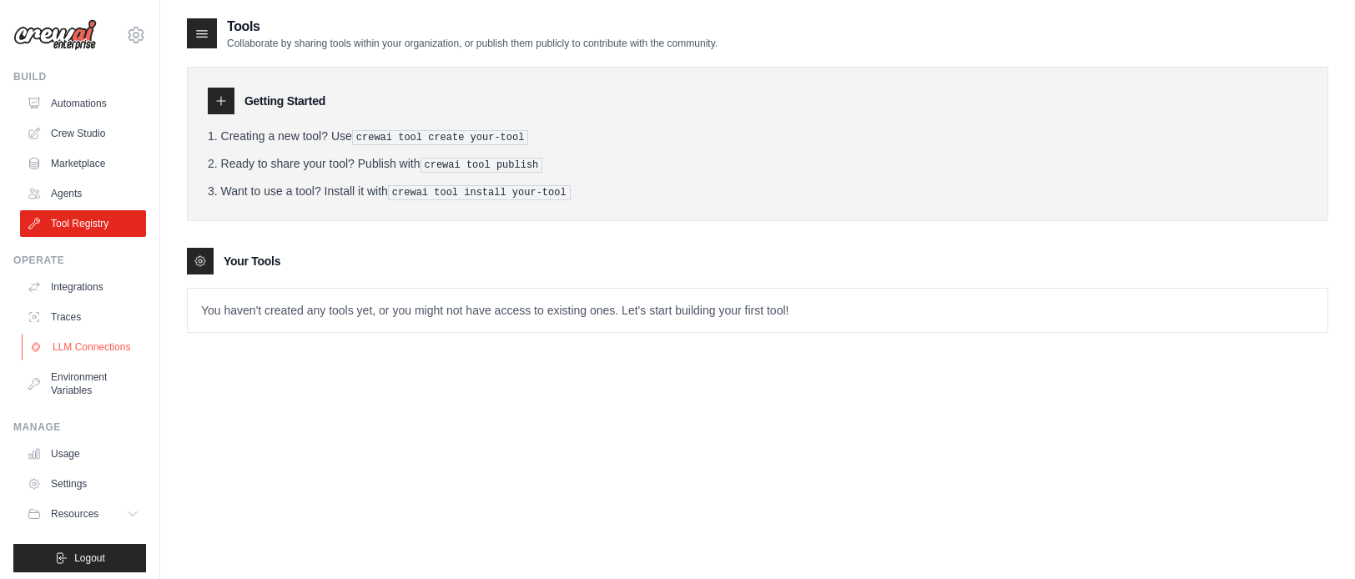
click at [90, 345] on link "LLM Connections" at bounding box center [85, 347] width 126 height 27
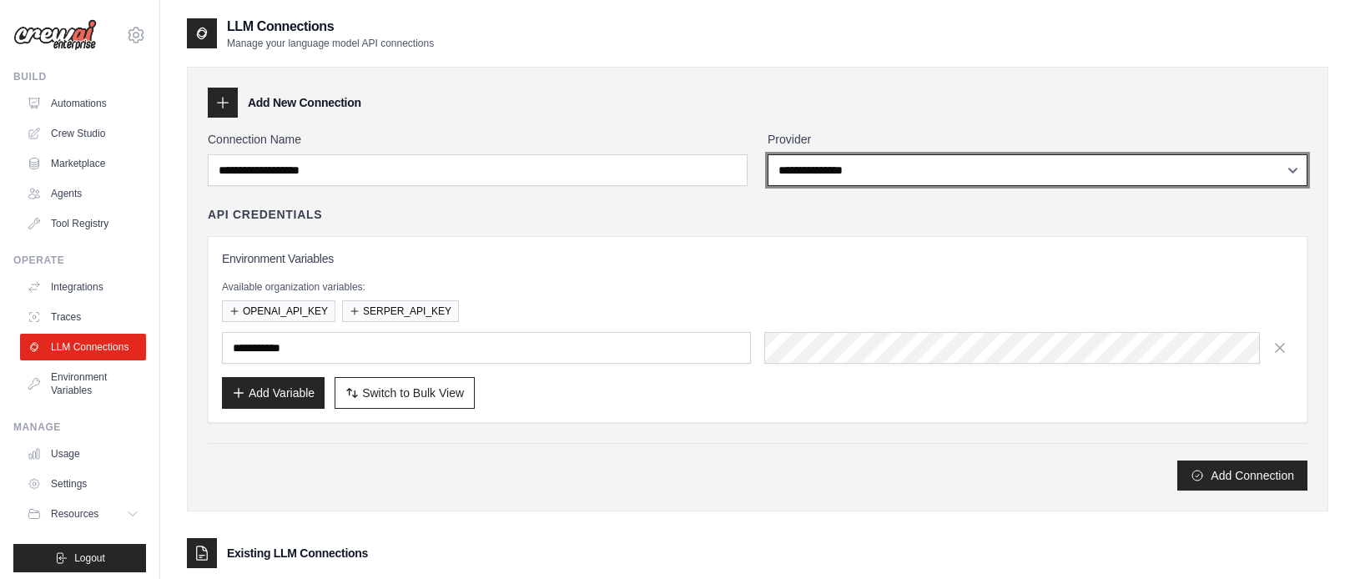
click at [1044, 159] on select "**********" at bounding box center [1038, 170] width 540 height 32
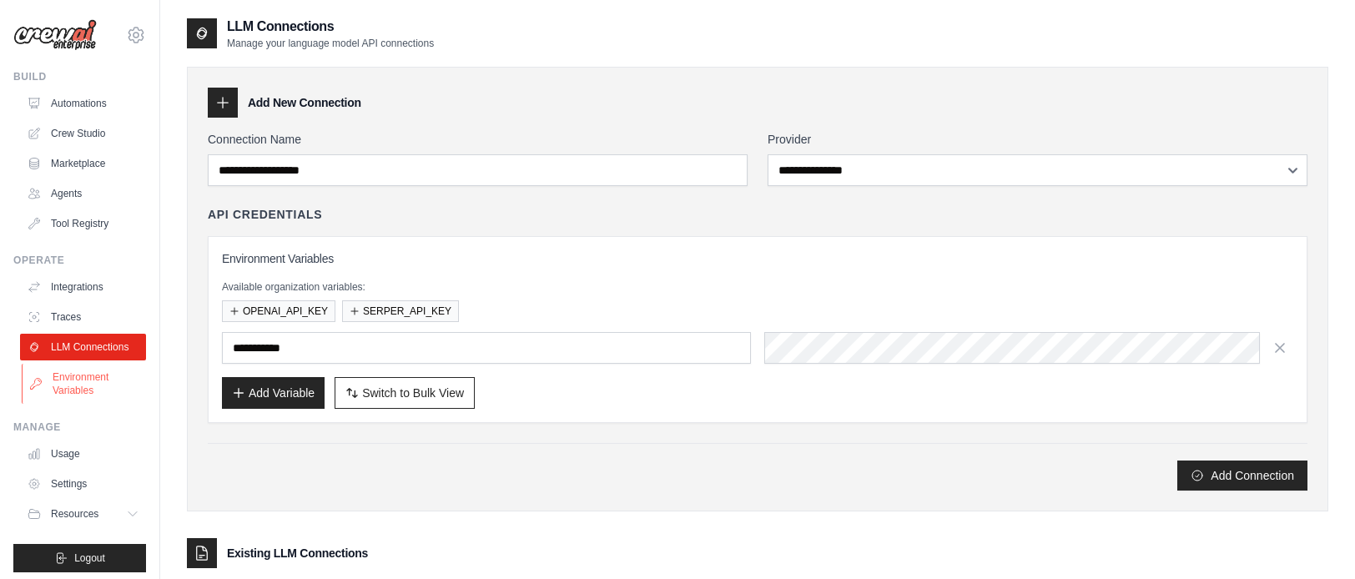
click at [66, 379] on link "Environment Variables" at bounding box center [85, 384] width 126 height 40
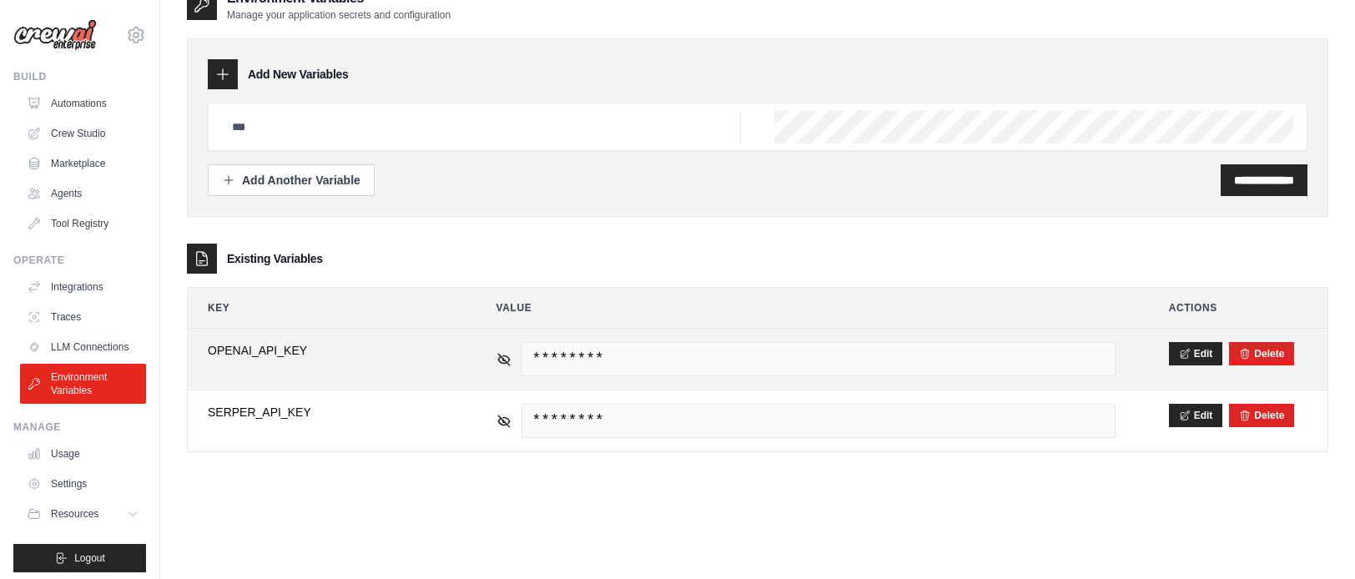
scroll to position [27, 0]
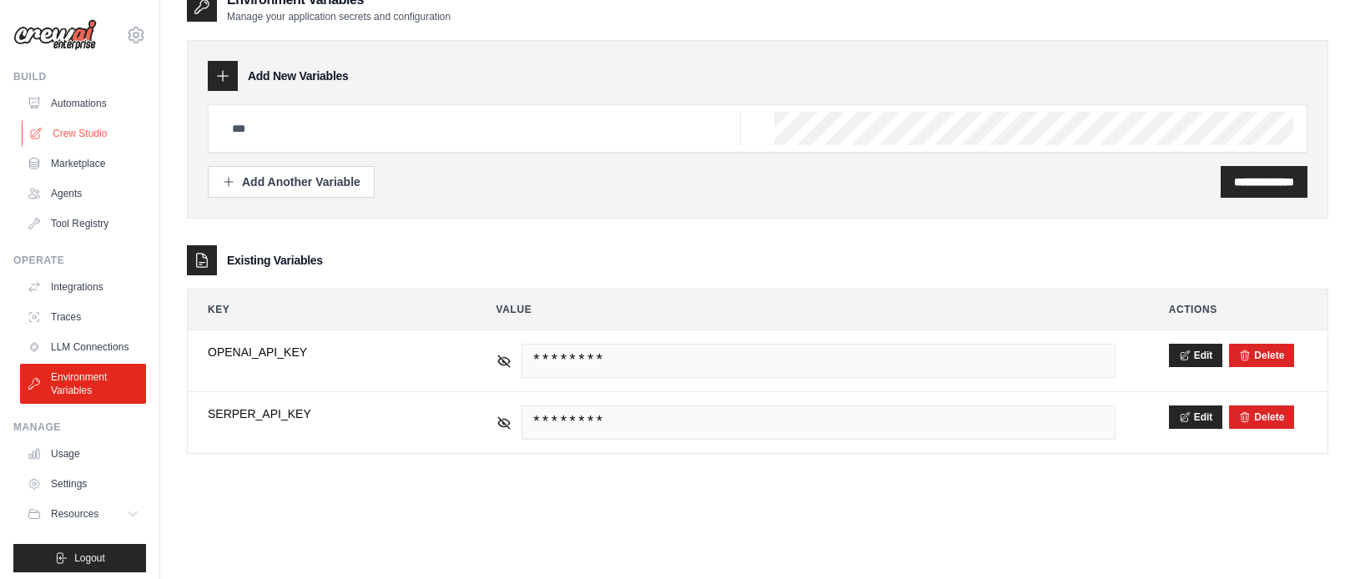
click at [69, 134] on link "Crew Studio" at bounding box center [85, 133] width 126 height 27
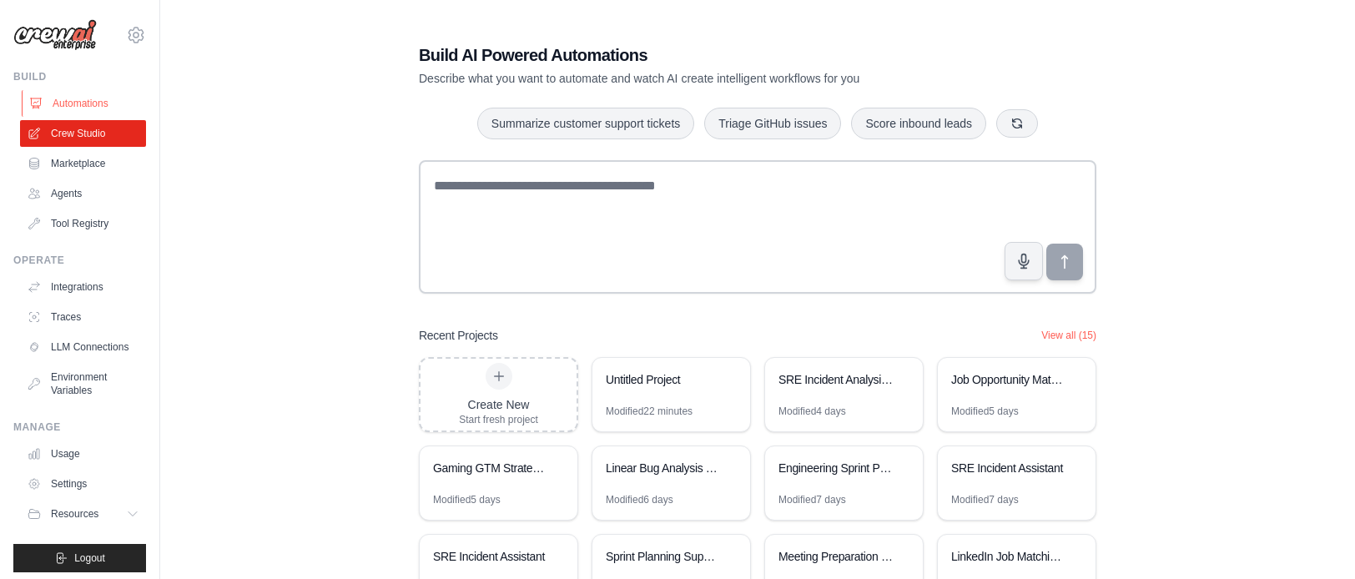
click at [78, 99] on link "Automations" at bounding box center [85, 103] width 126 height 27
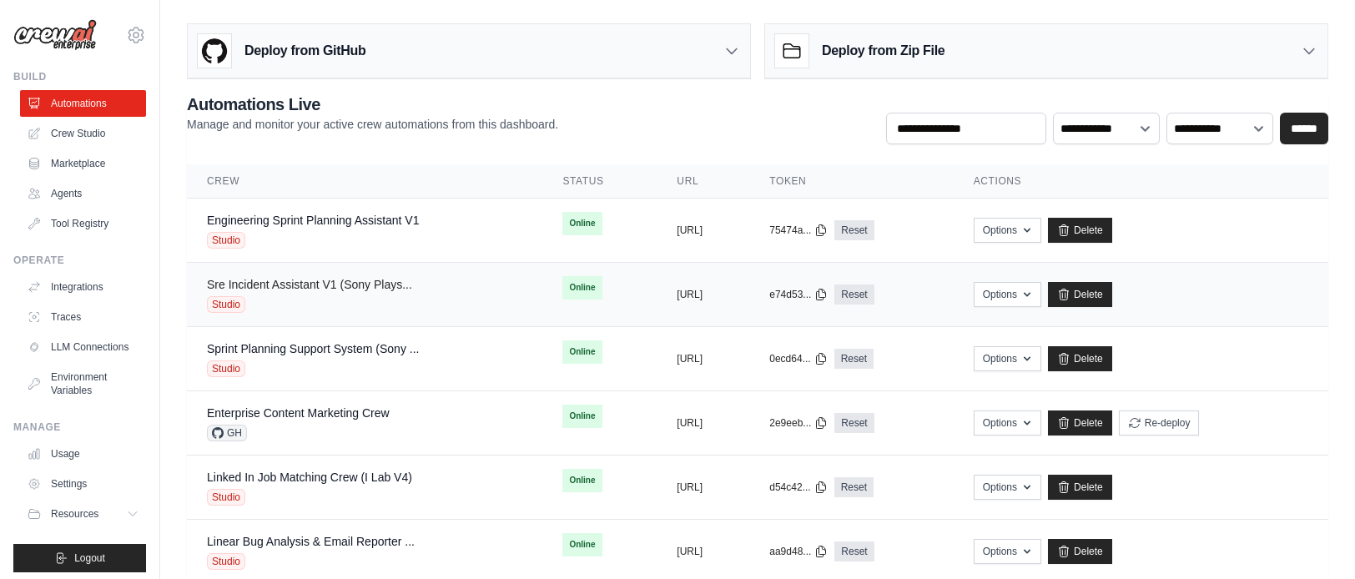
click at [340, 280] on link "Sre Incident Assistant V1 (Sony Plays..." at bounding box center [309, 284] width 205 height 13
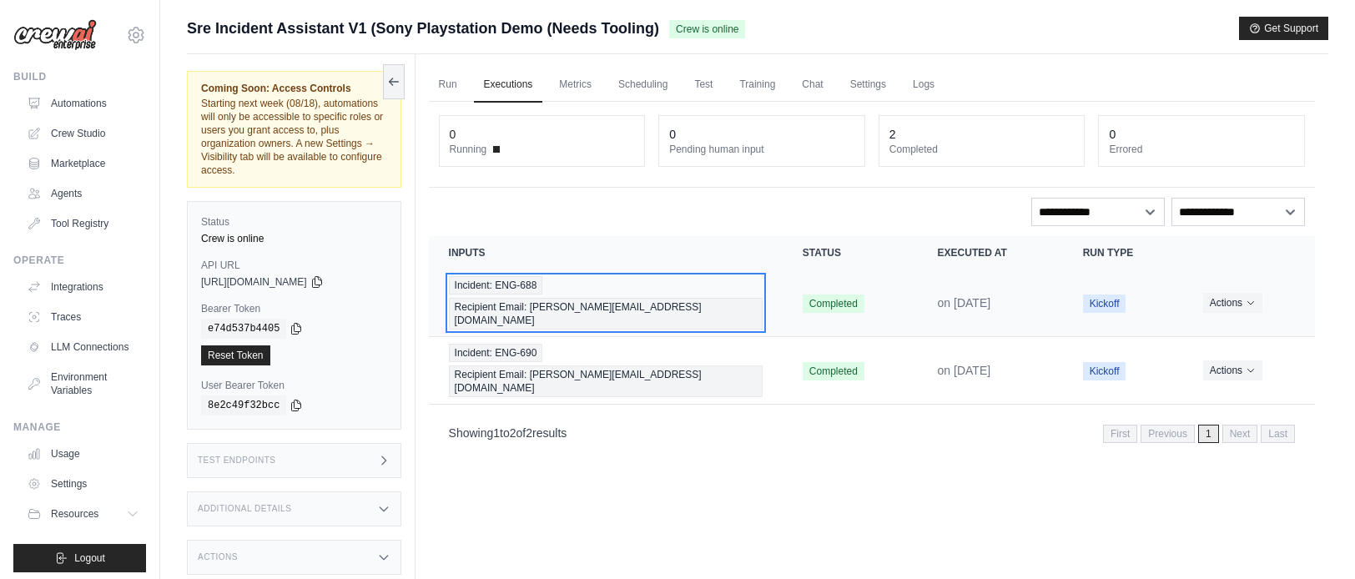
click at [743, 282] on div "Incident: ENG-688 Recipient Email: chris@crewai.com" at bounding box center [606, 302] width 314 height 53
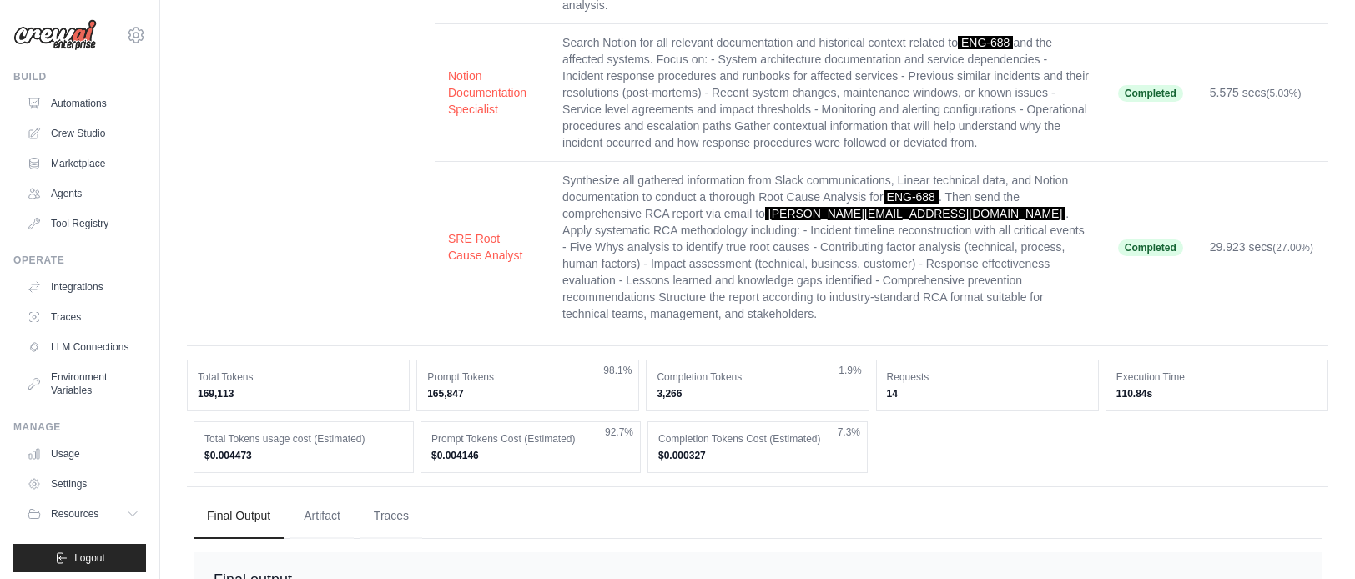
scroll to position [489, 0]
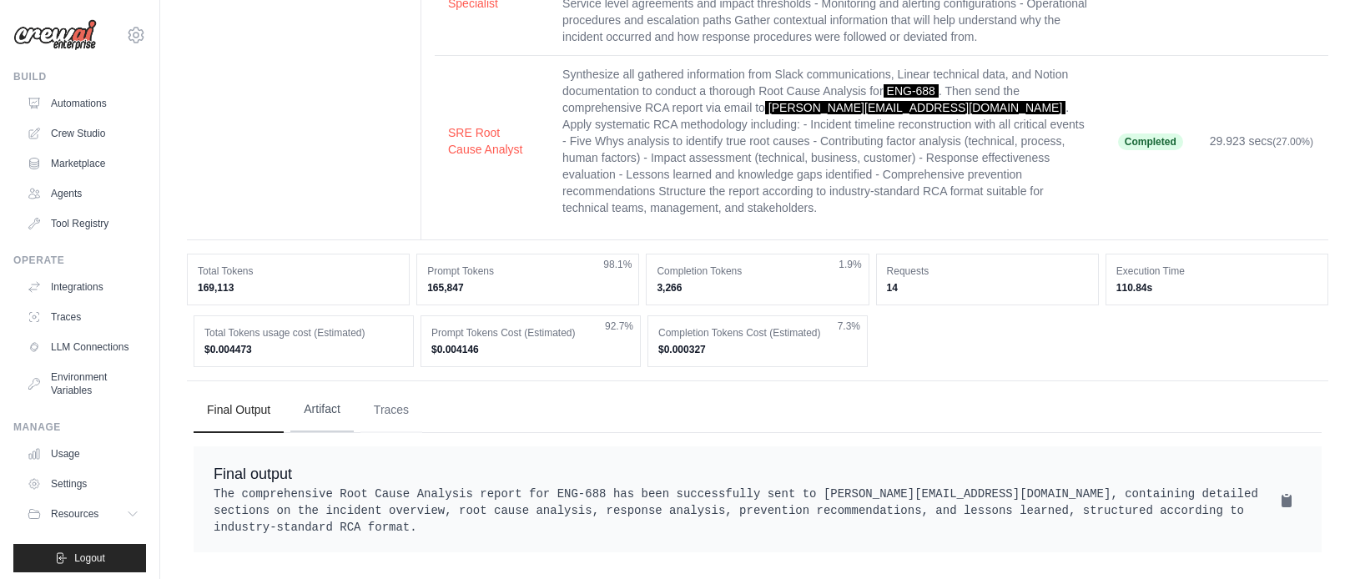
click at [339, 390] on button "Artifact" at bounding box center [321, 409] width 63 height 45
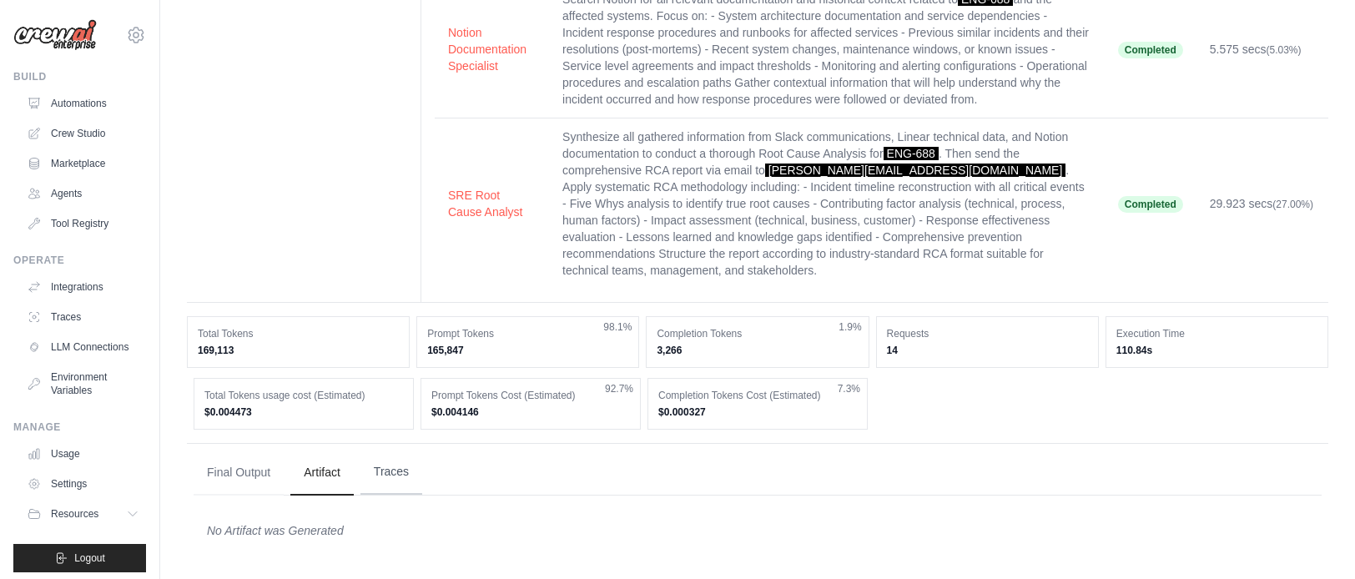
click at [394, 460] on button "Traces" at bounding box center [391, 472] width 62 height 45
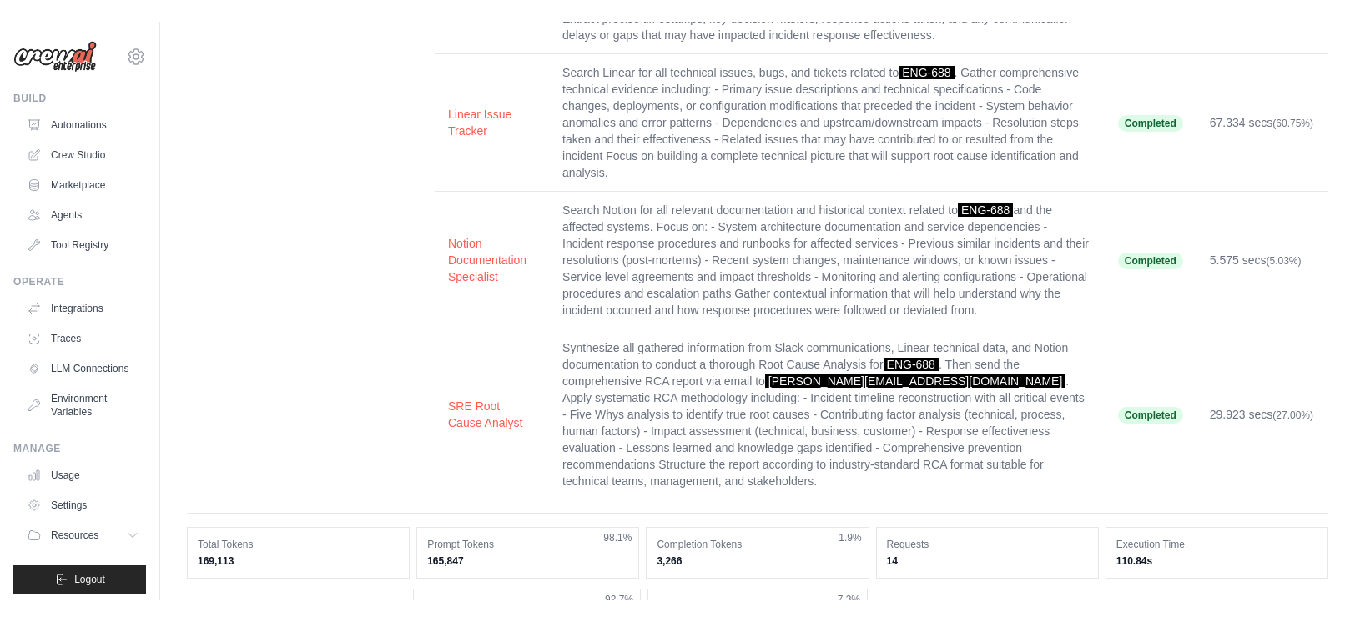
scroll to position [0, 0]
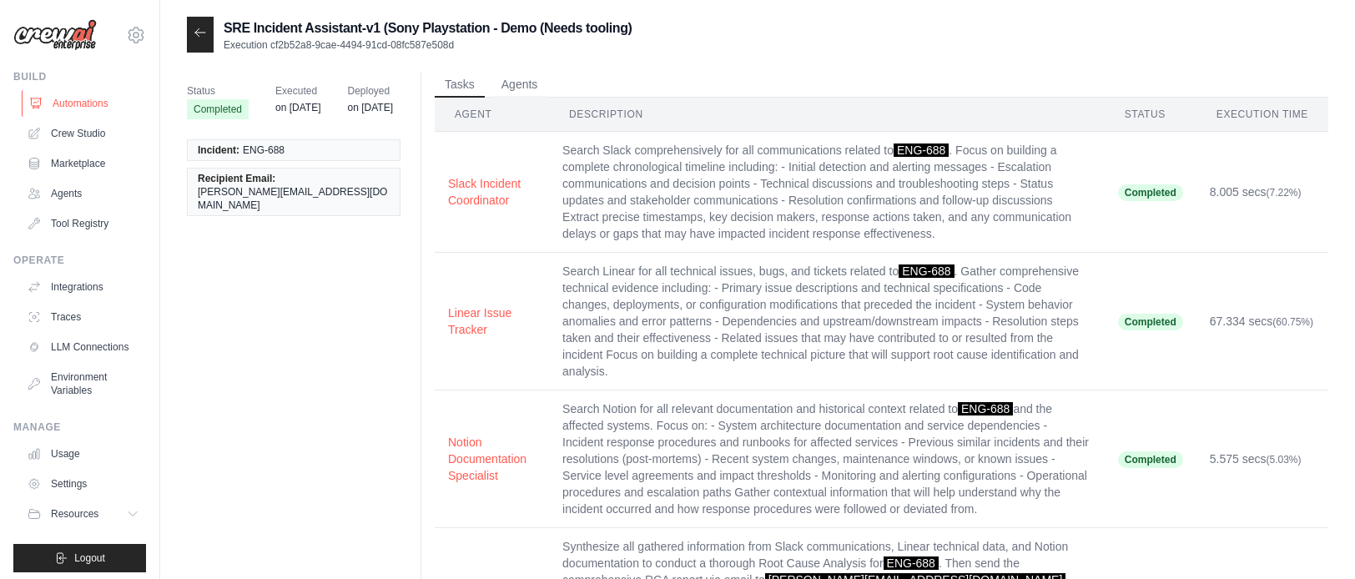
click at [80, 108] on link "Automations" at bounding box center [85, 103] width 126 height 27
